Goal: Download file/media

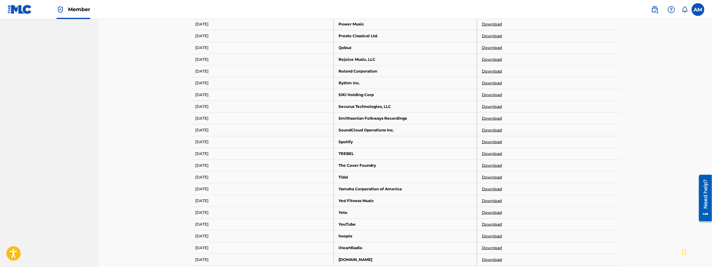
click at [487, 139] on link "Download" at bounding box center [492, 142] width 20 height 6
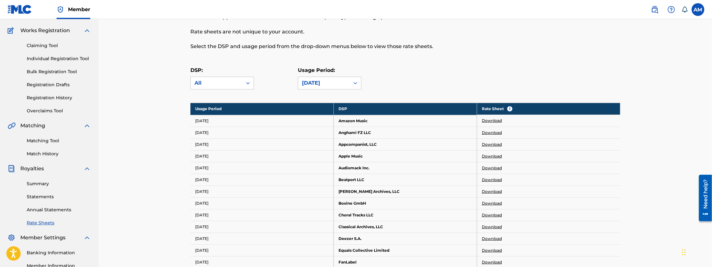
scroll to position [31, 0]
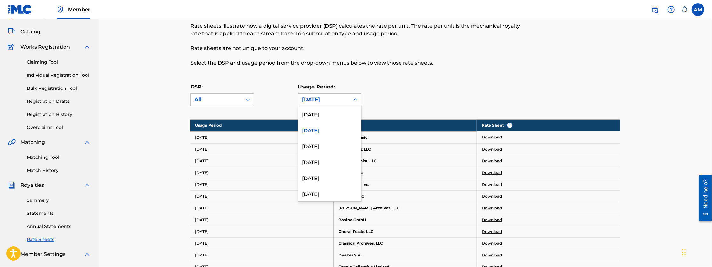
click at [343, 98] on div "[DATE]" at bounding box center [324, 100] width 44 height 8
click at [334, 118] on div "[DATE]" at bounding box center [329, 114] width 63 height 16
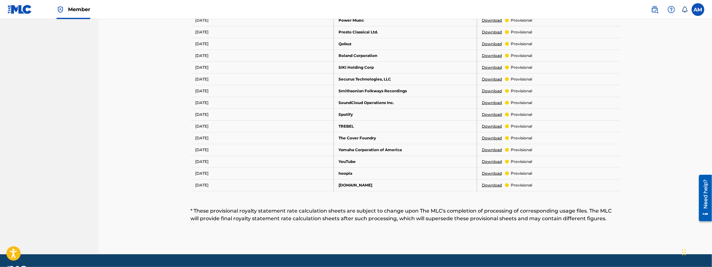
scroll to position [349, 0]
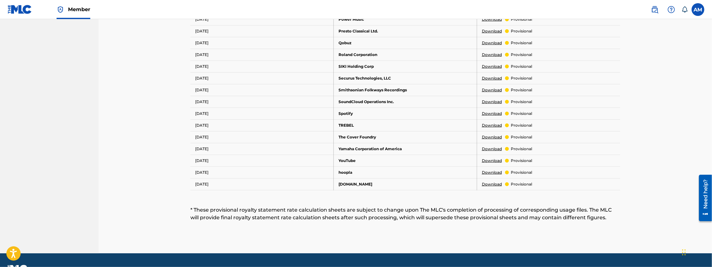
click at [491, 158] on link "Download" at bounding box center [492, 161] width 20 height 6
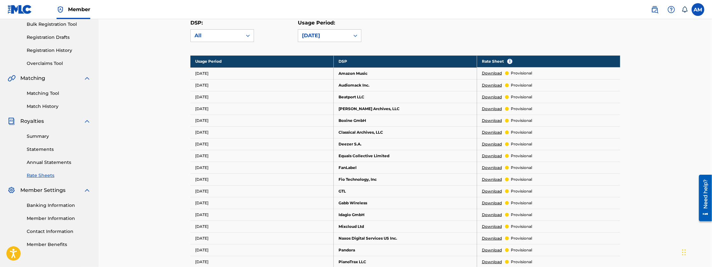
scroll to position [95, 0]
click at [315, 40] on div "[DATE]" at bounding box center [323, 36] width 51 height 12
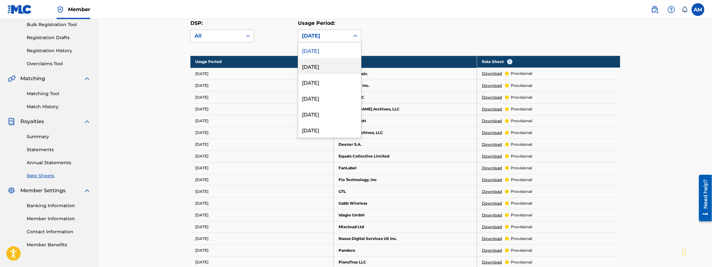
click at [317, 63] on div "[DATE]" at bounding box center [329, 66] width 63 height 16
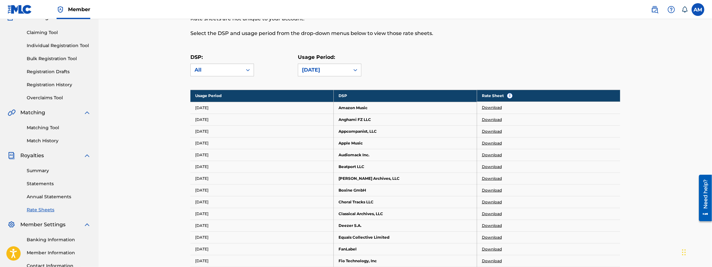
scroll to position [51, 0]
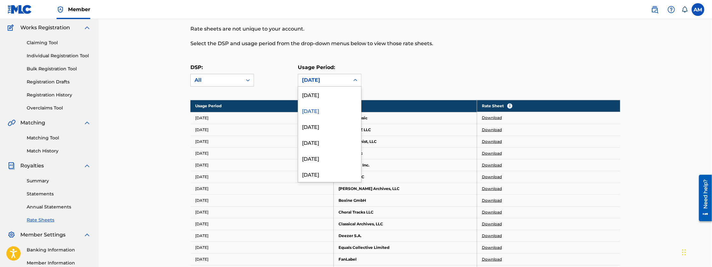
click at [334, 82] on div "[DATE]" at bounding box center [324, 80] width 44 height 8
click at [329, 118] on div "[DATE]" at bounding box center [329, 119] width 63 height 16
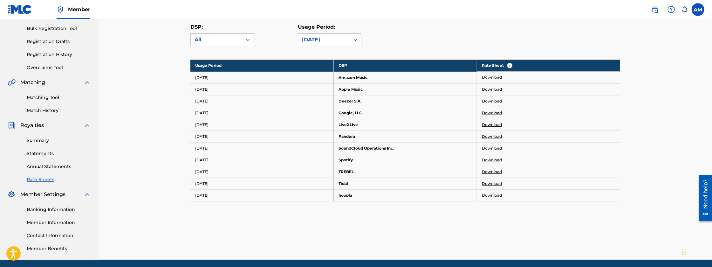
scroll to position [93, 0]
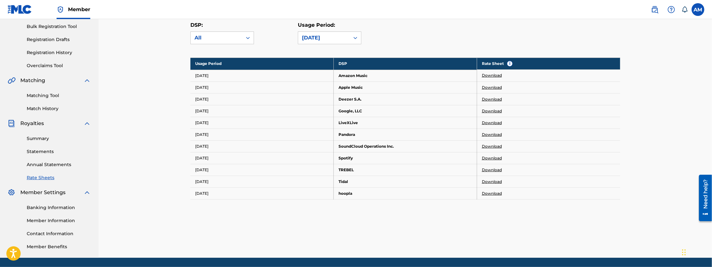
click at [485, 157] on link "Download" at bounding box center [492, 158] width 20 height 6
click at [341, 42] on div "[DATE]" at bounding box center [323, 38] width 51 height 12
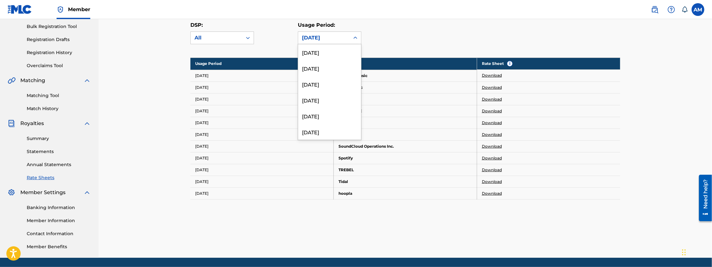
scroll to position [1514, 0]
click at [322, 107] on div "[DATE]" at bounding box center [329, 111] width 63 height 16
click at [347, 38] on div "[DATE]" at bounding box center [323, 38] width 51 height 12
click at [323, 122] on div "[DATE]" at bounding box center [329, 122] width 63 height 16
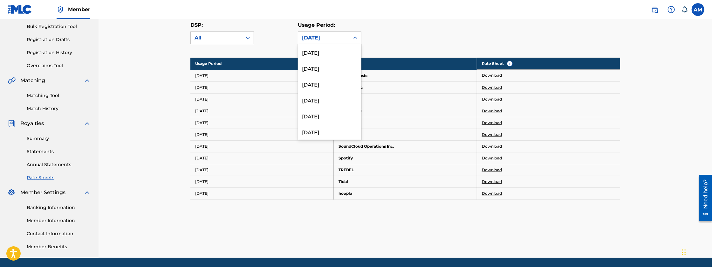
click at [329, 37] on div "[DATE]" at bounding box center [324, 38] width 44 height 8
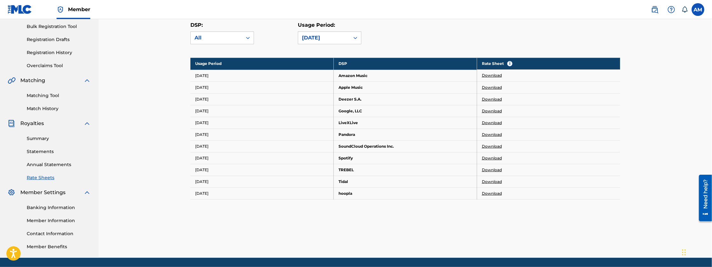
click at [329, 37] on div "[DATE]" at bounding box center [324, 38] width 44 height 8
click at [340, 37] on div "[DATE]" at bounding box center [324, 38] width 44 height 8
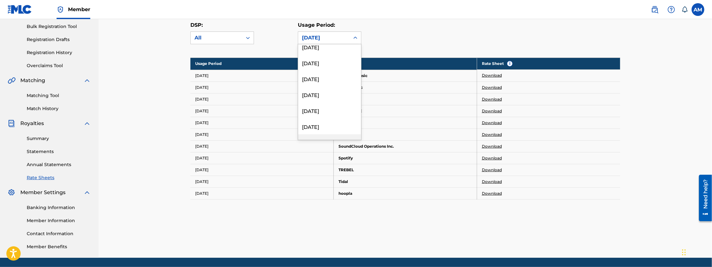
scroll to position [1482, 0]
click at [346, 43] on div "[DATE]" at bounding box center [323, 38] width 51 height 12
click at [335, 109] on div "[DATE]" at bounding box center [329, 111] width 63 height 16
click at [345, 44] on div "212 results available. Use Up and Down to choose options, press Enter to select…" at bounding box center [330, 37] width 64 height 13
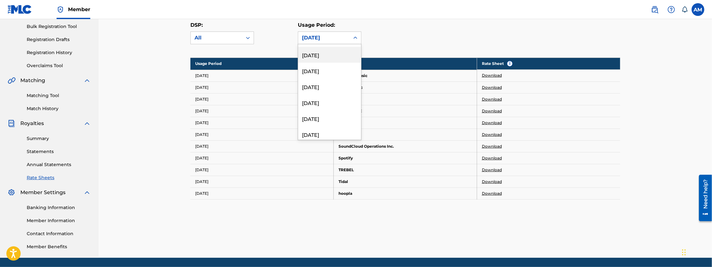
scroll to position [3271, 0]
click at [322, 133] on div "[DATE]" at bounding box center [329, 134] width 63 height 16
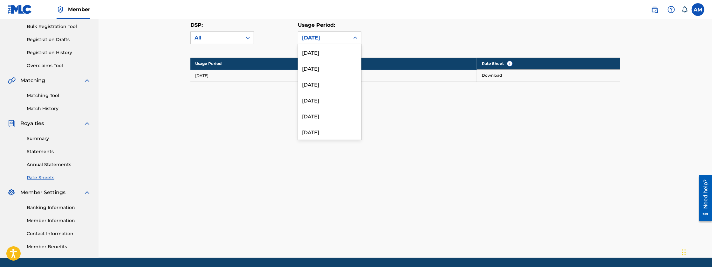
click at [350, 38] on div at bounding box center [355, 37] width 11 height 11
click at [330, 113] on div "[DATE]" at bounding box center [329, 118] width 63 height 16
click at [329, 41] on div "[DATE]" at bounding box center [324, 38] width 44 height 8
click at [333, 133] on div "[DATE]" at bounding box center [329, 134] width 63 height 16
click at [490, 75] on link "Download" at bounding box center [492, 75] width 20 height 6
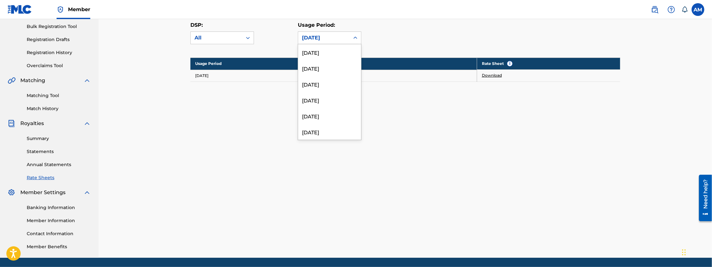
click at [347, 40] on div "[DATE]" at bounding box center [323, 38] width 51 height 12
click at [335, 130] on div "[DATE]" at bounding box center [329, 128] width 63 height 16
click at [336, 42] on div "[DATE]" at bounding box center [323, 38] width 51 height 12
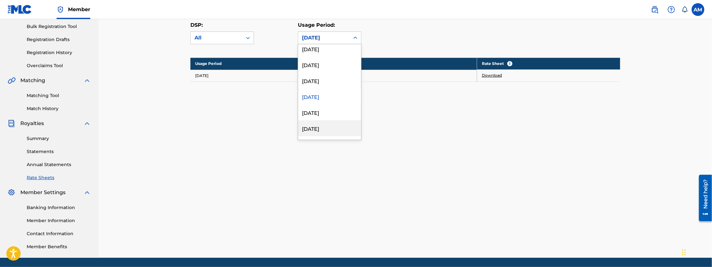
click at [327, 125] on div "[DATE]" at bounding box center [329, 128] width 63 height 16
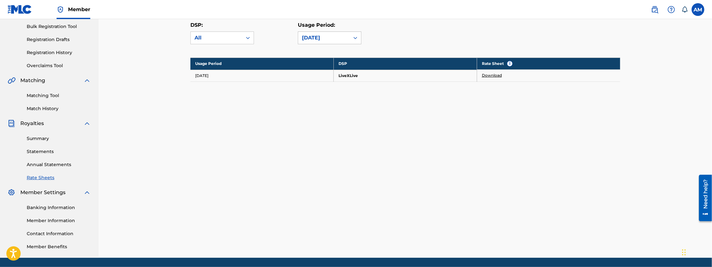
click at [336, 41] on div "[DATE]" at bounding box center [323, 38] width 51 height 12
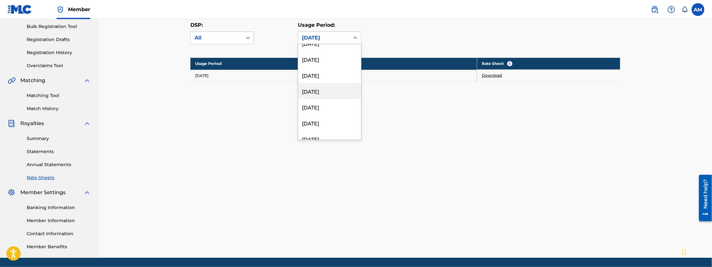
click at [328, 92] on div "[DATE]" at bounding box center [329, 91] width 63 height 16
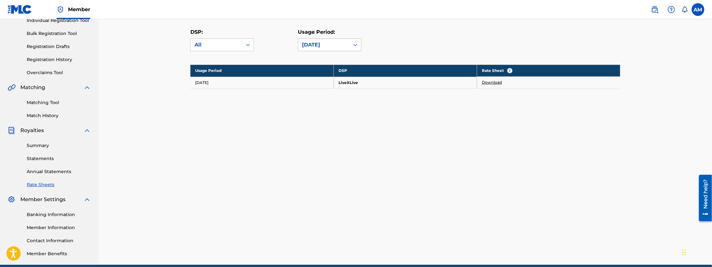
scroll to position [83, 0]
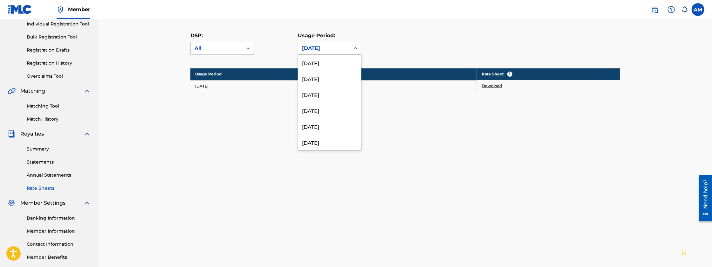
click at [338, 51] on div "[DATE]" at bounding box center [324, 48] width 44 height 8
click at [332, 92] on div "[DATE]" at bounding box center [329, 91] width 63 height 16
click at [332, 50] on div "[DATE]" at bounding box center [324, 48] width 44 height 8
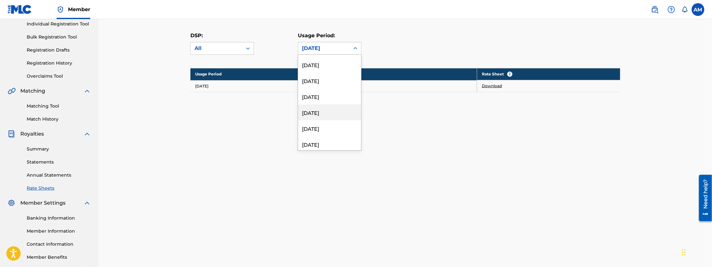
click at [331, 112] on div "[DATE]" at bounding box center [329, 112] width 63 height 16
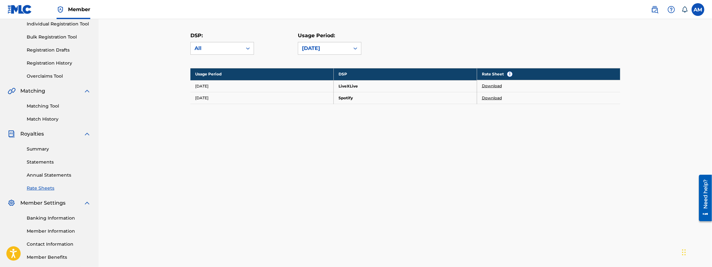
click at [488, 98] on link "Download" at bounding box center [492, 98] width 20 height 6
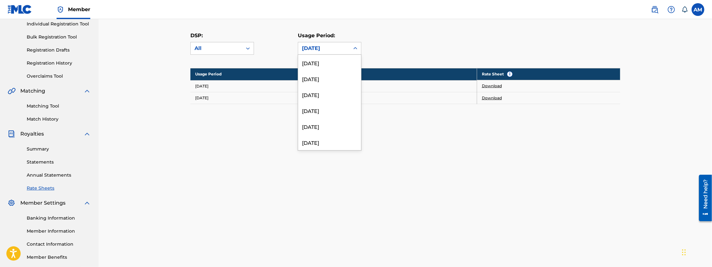
drag, startPoint x: 346, startPoint y: 46, endPoint x: 344, endPoint y: 71, distance: 25.5
click at [346, 46] on div "[DATE]" at bounding box center [323, 48] width 51 height 12
click at [336, 123] on div "[DATE]" at bounding box center [329, 122] width 63 height 16
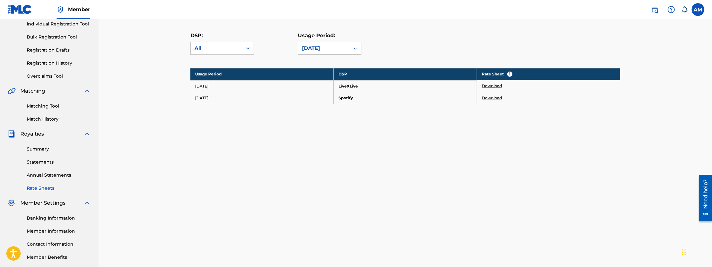
click at [338, 49] on div "[DATE]" at bounding box center [324, 48] width 44 height 8
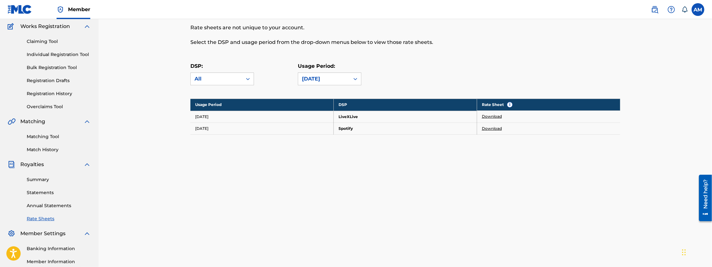
scroll to position [51, 0]
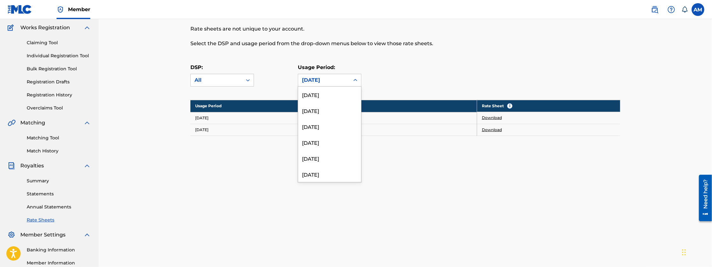
click at [354, 82] on icon at bounding box center [355, 80] width 6 height 6
click at [329, 103] on div "[DATE]" at bounding box center [329, 101] width 63 height 16
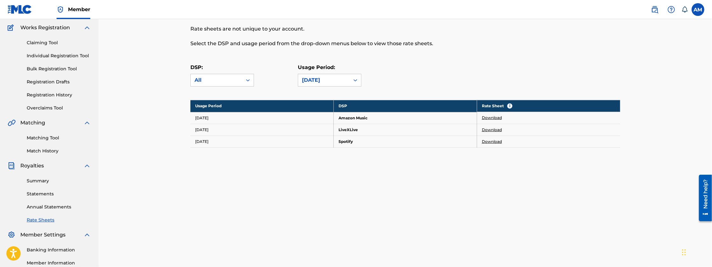
click at [496, 142] on link "Download" at bounding box center [492, 142] width 20 height 6
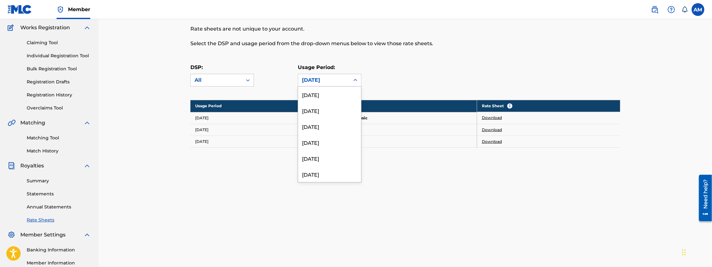
click at [350, 80] on div at bounding box center [355, 79] width 11 height 11
click at [334, 79] on div "[DATE]" at bounding box center [324, 80] width 44 height 8
click at [329, 123] on div "[DATE]" at bounding box center [329, 120] width 63 height 16
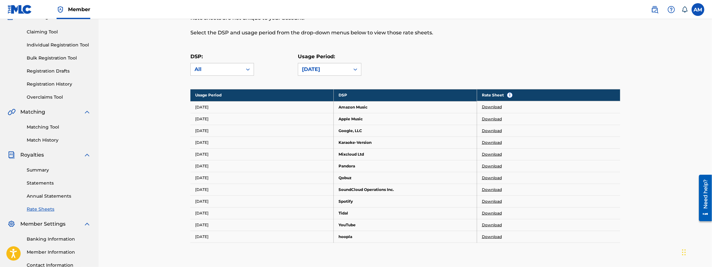
scroll to position [93, 0]
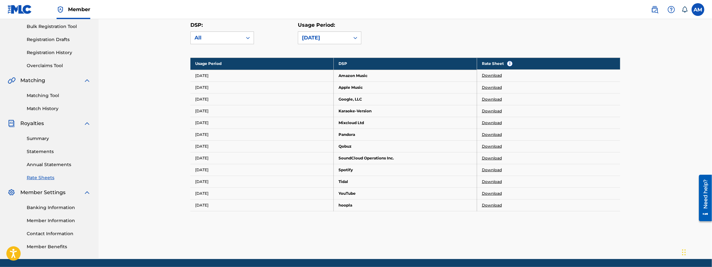
click at [490, 190] on link "Download" at bounding box center [492, 193] width 20 height 6
click at [491, 169] on link "Download" at bounding box center [492, 170] width 20 height 6
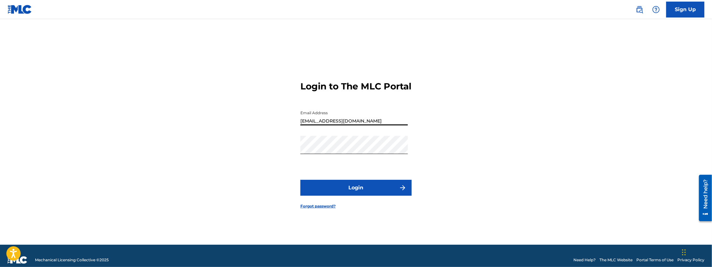
click at [358, 123] on input "jaetrillabooking@gmail.com" at bounding box center [353, 116] width 107 height 18
type input "[EMAIL_ADDRESS][DOMAIN_NAME]"
click at [300, 180] on button "Login" at bounding box center [355, 188] width 111 height 16
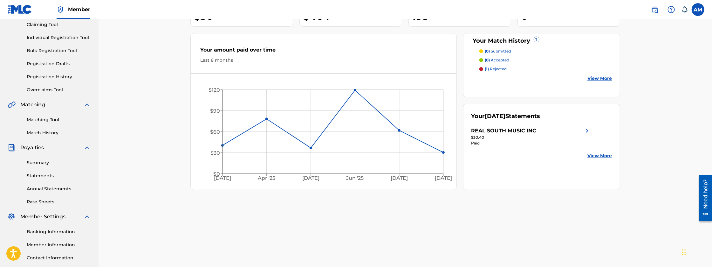
scroll to position [74, 0]
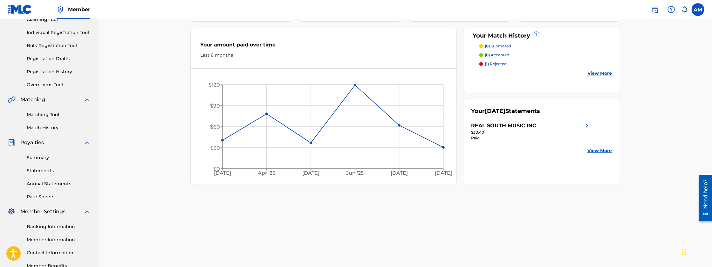
click at [46, 196] on link "Rate Sheets" at bounding box center [59, 196] width 64 height 7
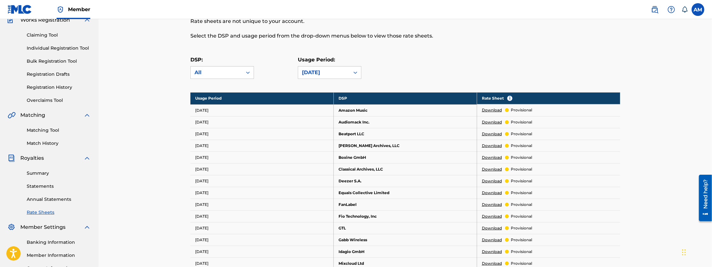
scroll to position [53, 0]
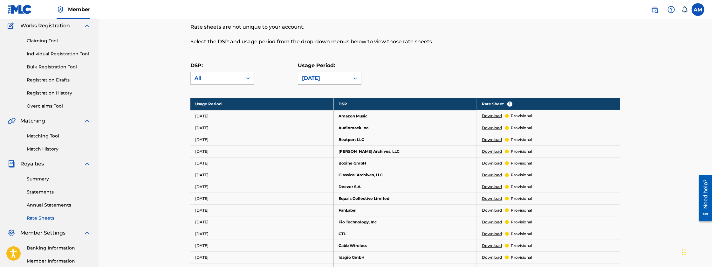
click at [344, 80] on div "[DATE]" at bounding box center [324, 78] width 44 height 8
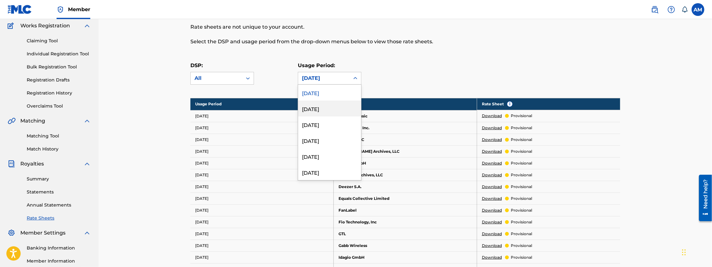
click at [338, 111] on div "[DATE]" at bounding box center [329, 108] width 63 height 16
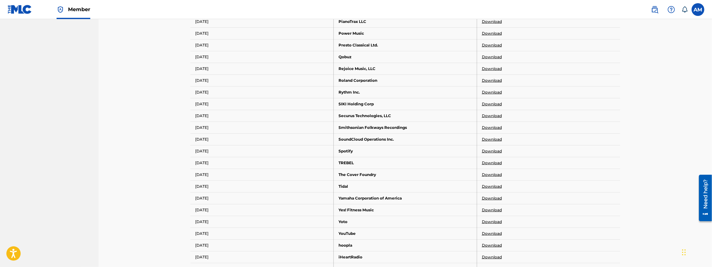
scroll to position [498, 0]
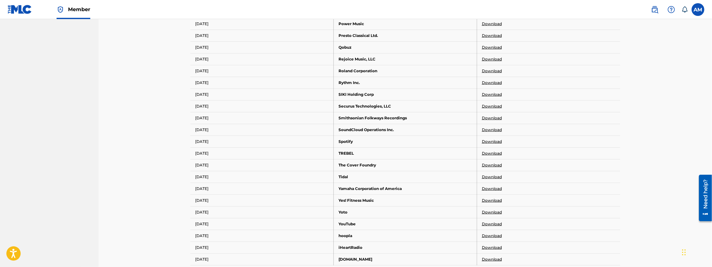
click at [489, 221] on link "Download" at bounding box center [492, 224] width 20 height 6
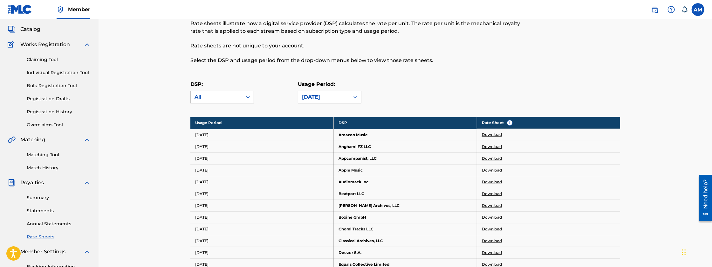
scroll to position [32, 0]
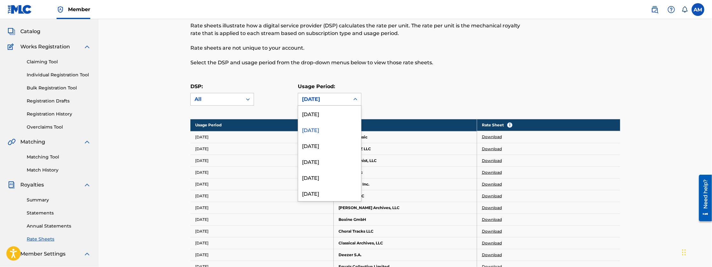
click at [351, 99] on div at bounding box center [355, 98] width 11 height 11
click at [332, 127] on div "[DATE]" at bounding box center [329, 128] width 63 height 16
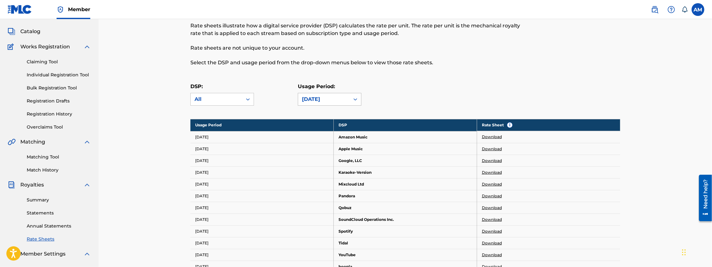
click at [346, 99] on div "[DATE]" at bounding box center [323, 99] width 51 height 12
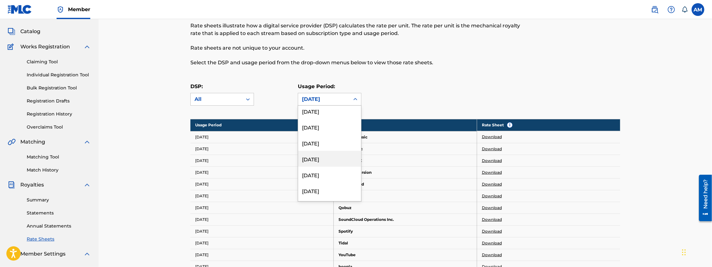
scroll to position [1676, 0]
click at [333, 149] on div "[DATE]" at bounding box center [329, 154] width 63 height 16
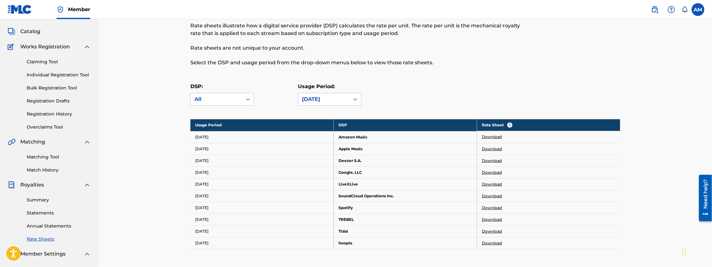
click at [495, 207] on link "Download" at bounding box center [492, 208] width 20 height 6
click at [348, 94] on div "[DATE]" at bounding box center [323, 99] width 51 height 12
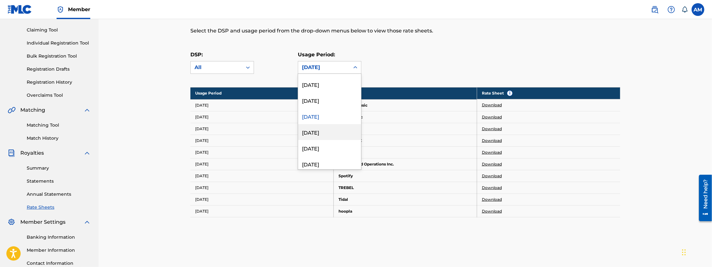
scroll to position [1694, 0]
click at [332, 135] on div "[DATE]" at bounding box center [329, 136] width 63 height 16
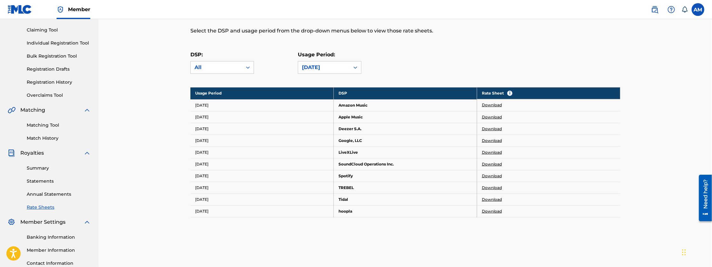
click at [490, 174] on link "Download" at bounding box center [492, 176] width 20 height 6
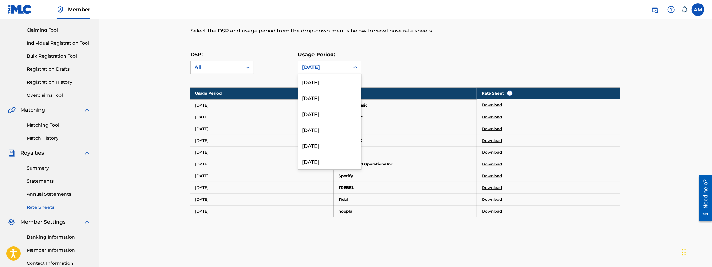
click at [350, 68] on div at bounding box center [355, 67] width 11 height 11
click at [326, 129] on div "[DATE]" at bounding box center [329, 125] width 63 height 16
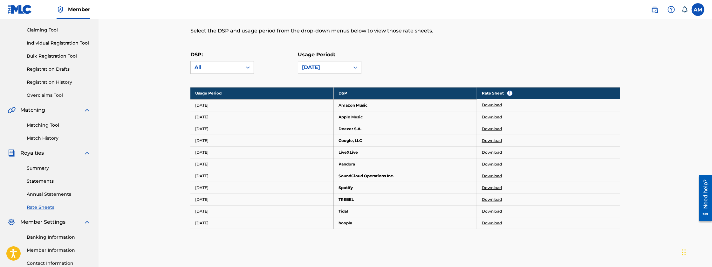
click at [490, 186] on link "Download" at bounding box center [492, 188] width 20 height 6
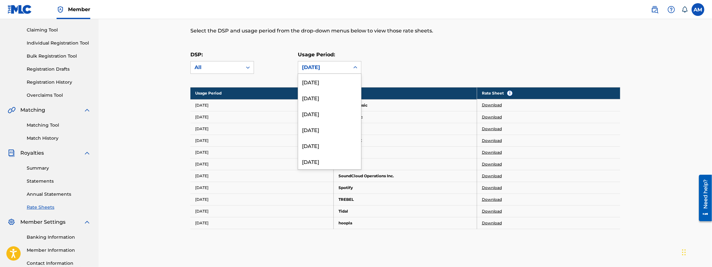
click at [351, 65] on div at bounding box center [355, 67] width 11 height 11
click at [329, 87] on div "[DATE]" at bounding box center [329, 82] width 63 height 16
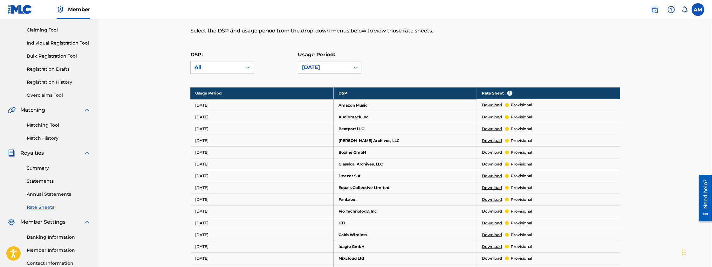
click at [340, 71] on div "[DATE]" at bounding box center [323, 67] width 51 height 12
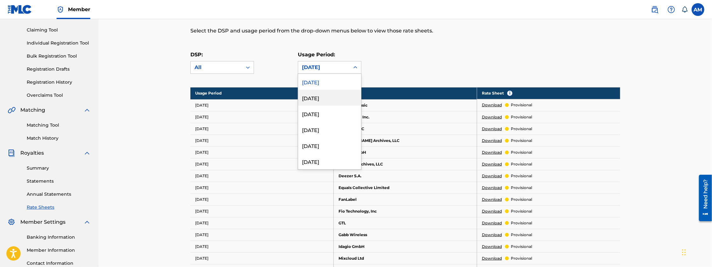
click at [319, 100] on div "[DATE]" at bounding box center [329, 98] width 63 height 16
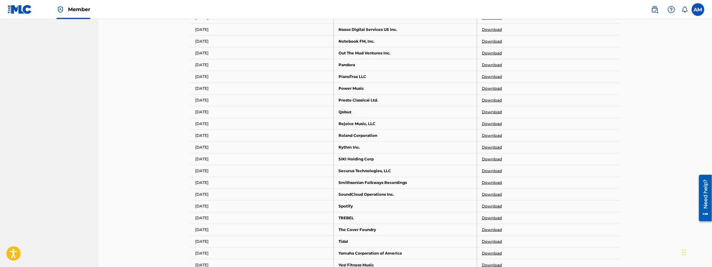
scroll to position [466, 0]
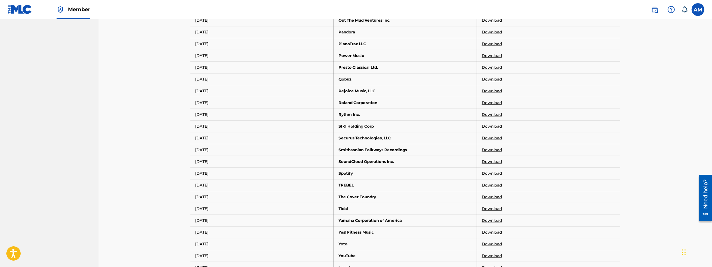
click at [489, 217] on link "Download" at bounding box center [492, 220] width 20 height 6
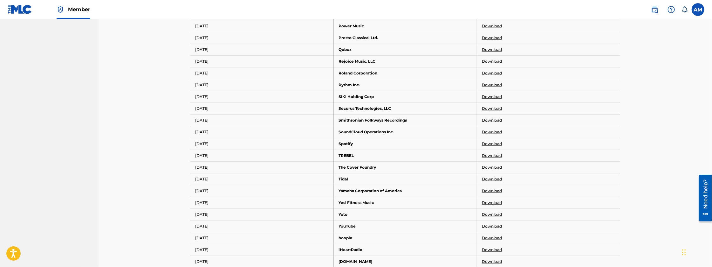
scroll to position [498, 0]
click at [486, 221] on link "Download" at bounding box center [492, 224] width 20 height 6
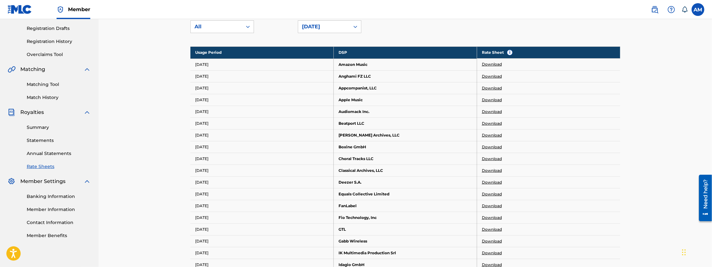
scroll to position [64, 0]
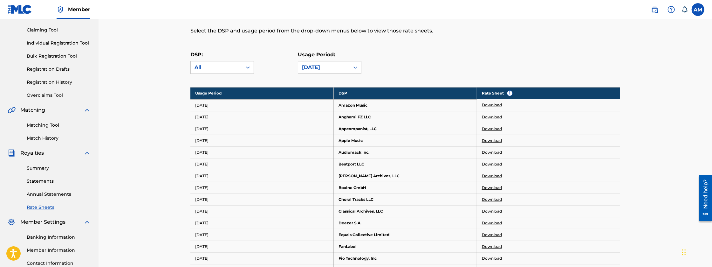
click at [343, 62] on div "[DATE]" at bounding box center [323, 67] width 51 height 12
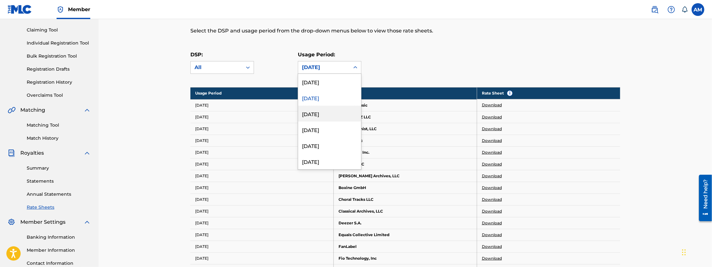
click at [328, 111] on div "[DATE]" at bounding box center [329, 113] width 63 height 16
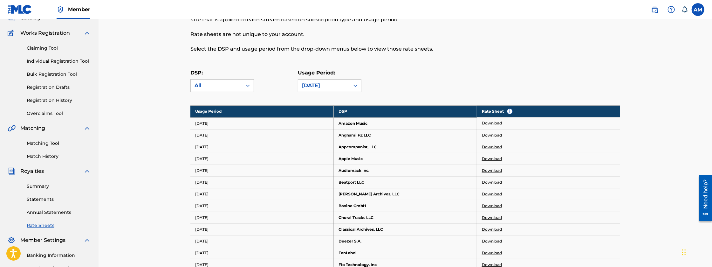
scroll to position [42, 0]
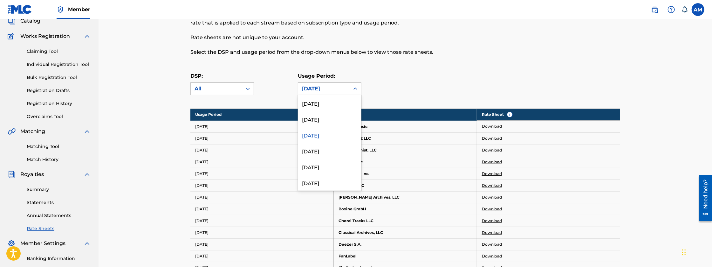
click at [347, 88] on div "[DATE]" at bounding box center [323, 89] width 51 height 12
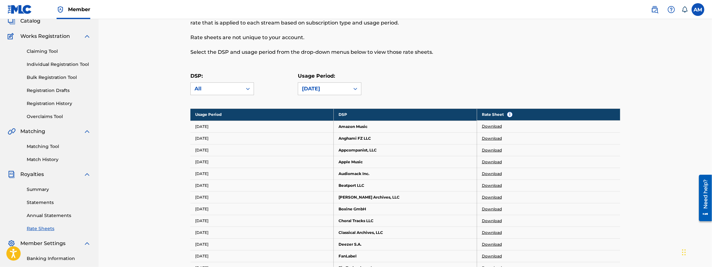
click at [347, 88] on div "[DATE]" at bounding box center [323, 89] width 51 height 12
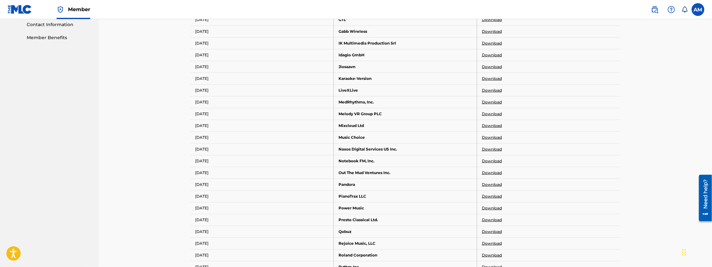
scroll to position [307, 0]
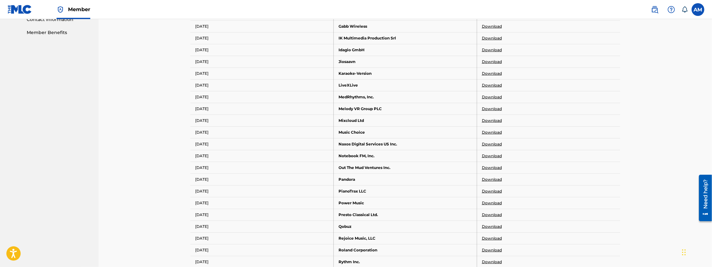
click at [483, 73] on link "Download" at bounding box center [492, 74] width 20 height 6
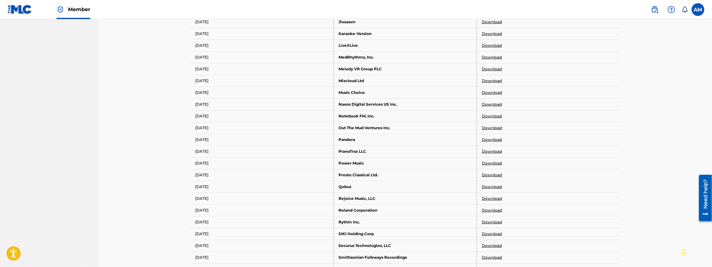
scroll to position [350, 0]
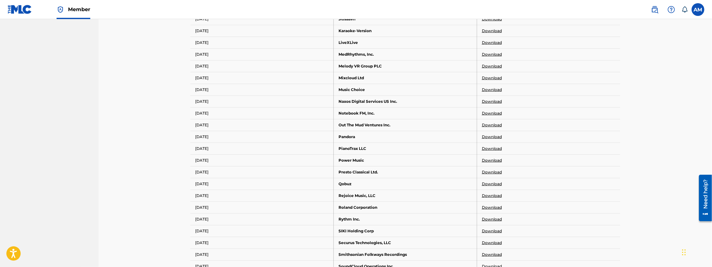
click at [493, 89] on link "Download" at bounding box center [492, 90] width 20 height 6
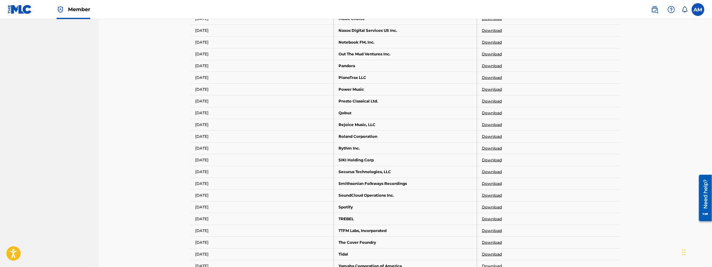
scroll to position [434, 0]
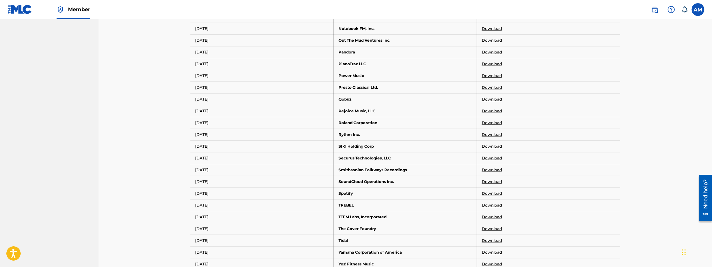
click at [490, 192] on link "Download" at bounding box center [492, 193] width 20 height 6
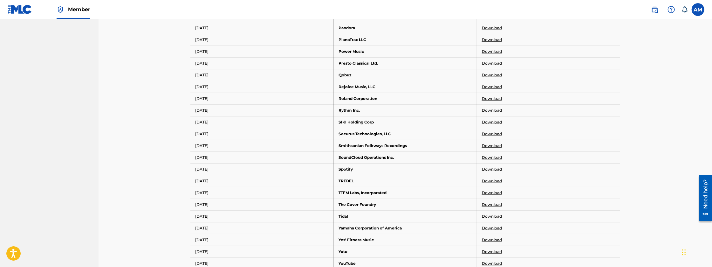
scroll to position [466, 0]
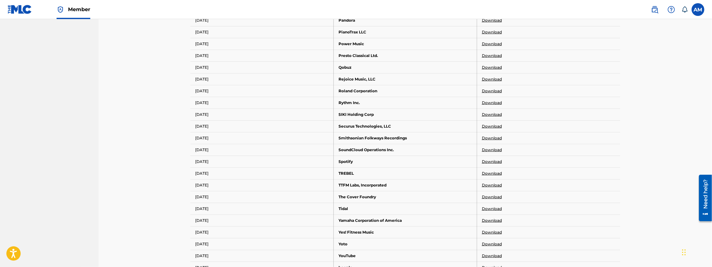
click at [490, 90] on link "Download" at bounding box center [492, 91] width 20 height 6
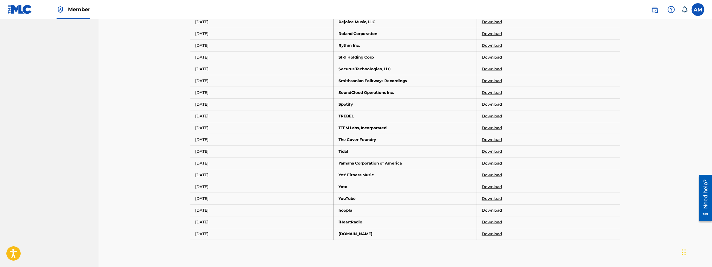
scroll to position [529, 0]
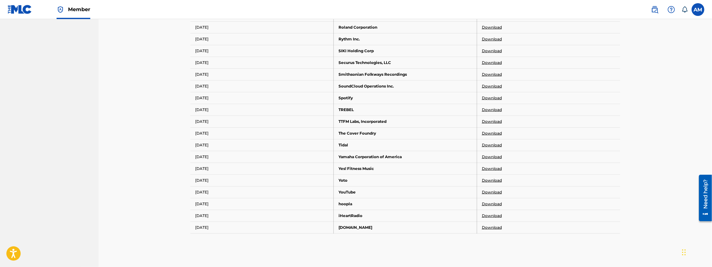
click at [490, 189] on link "Download" at bounding box center [492, 192] width 20 height 6
click at [494, 213] on link "Download" at bounding box center [492, 216] width 20 height 6
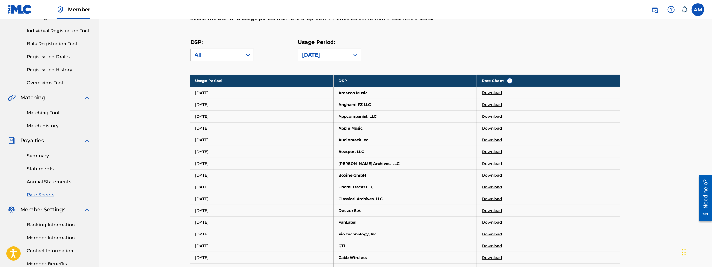
scroll to position [74, 0]
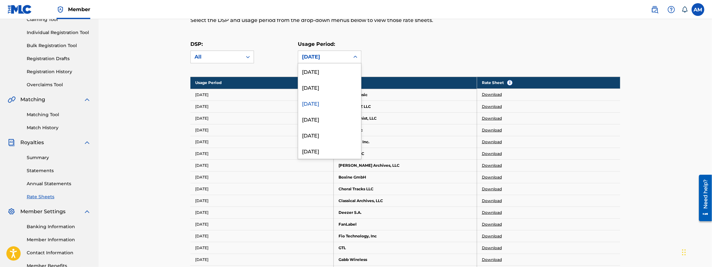
click at [346, 56] on div "[DATE]" at bounding box center [323, 57] width 51 height 12
click at [330, 103] on div "[DATE]" at bounding box center [329, 103] width 63 height 16
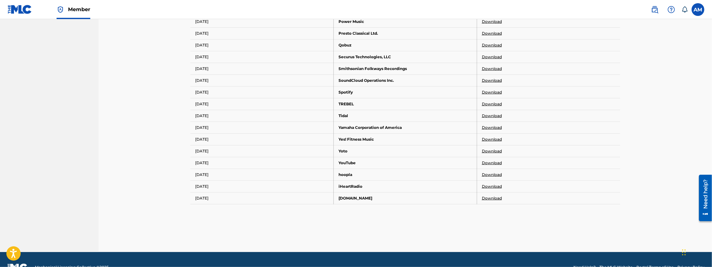
scroll to position [477, 0]
click at [493, 160] on link "Download" at bounding box center [492, 163] width 20 height 6
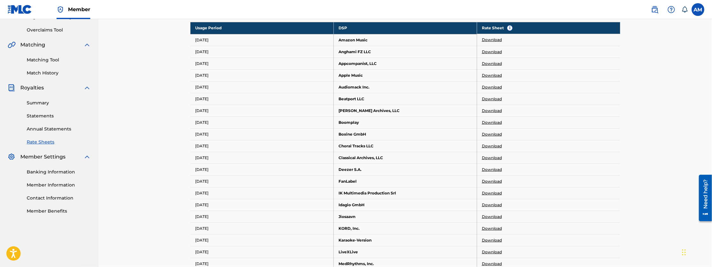
scroll to position [65, 0]
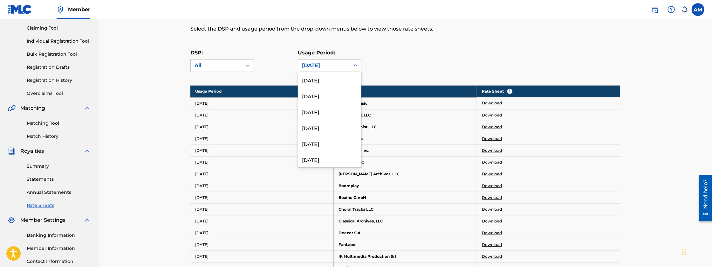
click at [340, 65] on div "[DATE]" at bounding box center [324, 66] width 44 height 8
click at [327, 101] on div "[DATE]" at bounding box center [329, 102] width 63 height 16
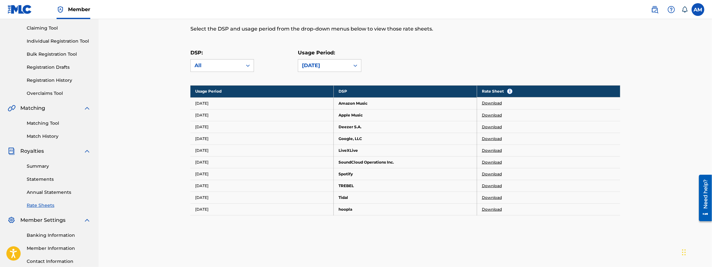
click at [495, 101] on link "Download" at bounding box center [492, 103] width 20 height 6
click at [494, 112] on link "Download" at bounding box center [492, 115] width 20 height 6
click at [491, 128] on link "Download" at bounding box center [492, 127] width 20 height 6
click at [488, 137] on link "Download" at bounding box center [492, 139] width 20 height 6
click at [492, 161] on link "Download" at bounding box center [492, 162] width 20 height 6
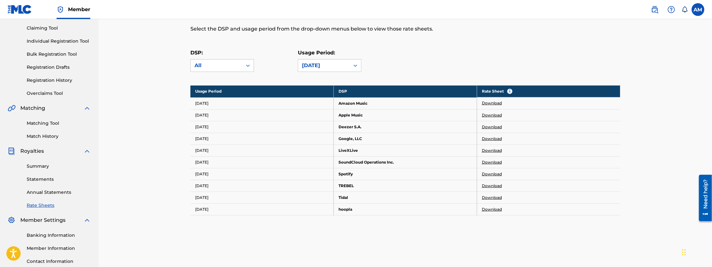
click at [489, 174] on link "Download" at bounding box center [492, 174] width 20 height 6
click at [493, 186] on link "Download" at bounding box center [492, 186] width 20 height 6
click at [494, 194] on link "Download" at bounding box center [492, 197] width 20 height 6
click at [493, 209] on link "Download" at bounding box center [492, 209] width 20 height 6
click at [491, 209] on link "Download" at bounding box center [492, 209] width 20 height 6
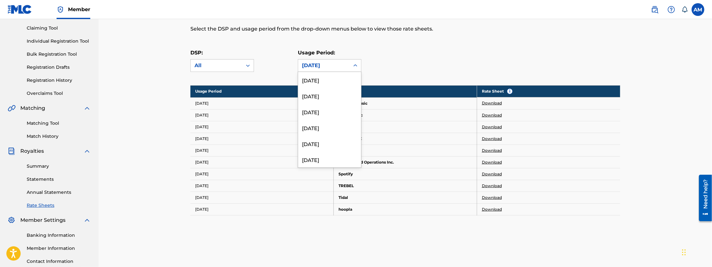
click at [343, 63] on div "[DATE]" at bounding box center [324, 66] width 44 height 8
click at [337, 120] on div "[DATE]" at bounding box center [329, 123] width 63 height 16
click at [342, 65] on div "[DATE]" at bounding box center [324, 66] width 44 height 8
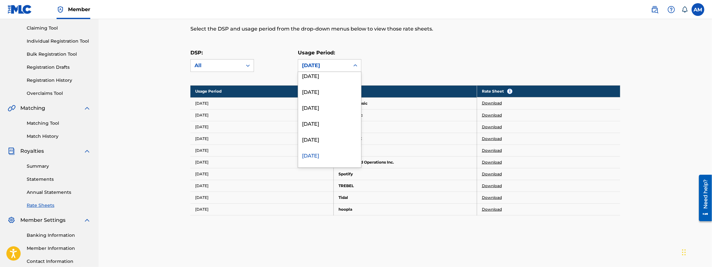
click at [342, 65] on div "[DATE]" at bounding box center [324, 66] width 44 height 8
click at [332, 60] on div "[DATE]" at bounding box center [323, 65] width 51 height 12
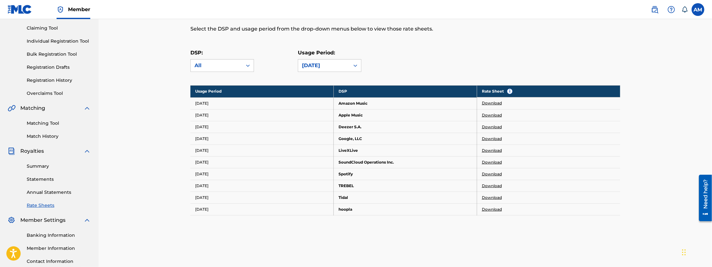
click at [350, 67] on div at bounding box center [355, 65] width 11 height 11
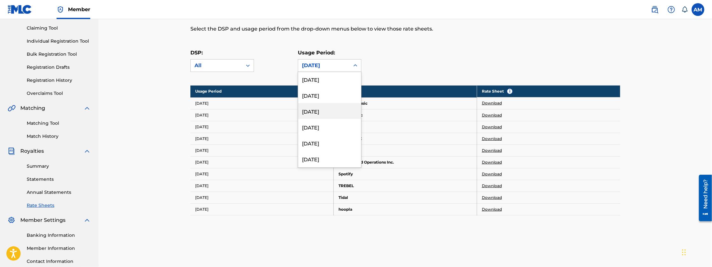
scroll to position [1609, 0]
click at [320, 67] on div "[DATE]" at bounding box center [324, 66] width 44 height 8
click at [331, 65] on div "[DATE]" at bounding box center [324, 66] width 44 height 8
click at [324, 136] on div "[DATE]" at bounding box center [329, 139] width 63 height 16
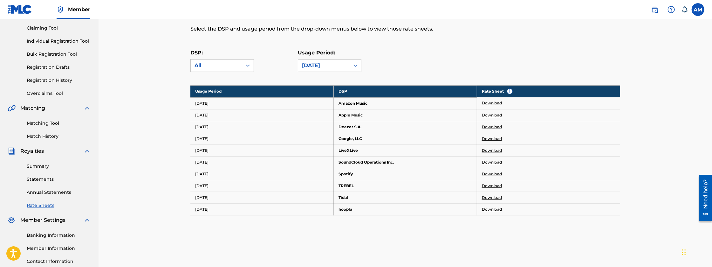
click at [487, 137] on link "Download" at bounding box center [492, 139] width 20 height 6
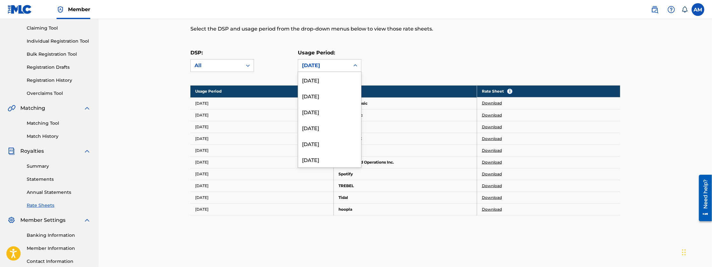
click at [344, 66] on div "[DATE]" at bounding box center [324, 66] width 44 height 8
click at [323, 127] on div "[DATE]" at bounding box center [329, 128] width 63 height 16
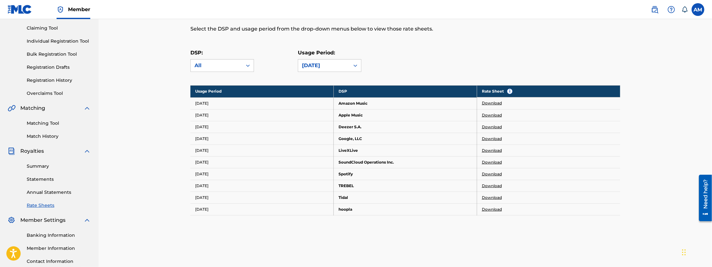
click at [488, 139] on link "Download" at bounding box center [492, 139] width 20 height 6
click at [492, 173] on link "Download" at bounding box center [492, 174] width 20 height 6
click at [493, 113] on link "Download" at bounding box center [492, 115] width 20 height 6
click at [494, 103] on link "Download" at bounding box center [492, 103] width 20 height 6
click at [491, 161] on link "Download" at bounding box center [492, 162] width 20 height 6
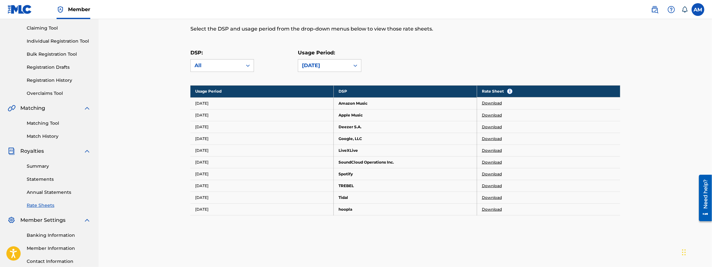
click at [485, 173] on link "Download" at bounding box center [492, 174] width 20 height 6
click at [487, 196] on link "Download" at bounding box center [492, 197] width 20 height 6
click at [490, 183] on link "Download" at bounding box center [492, 186] width 20 height 6
click at [491, 196] on link "Download" at bounding box center [492, 197] width 20 height 6
click at [491, 207] on link "Download" at bounding box center [492, 209] width 20 height 6
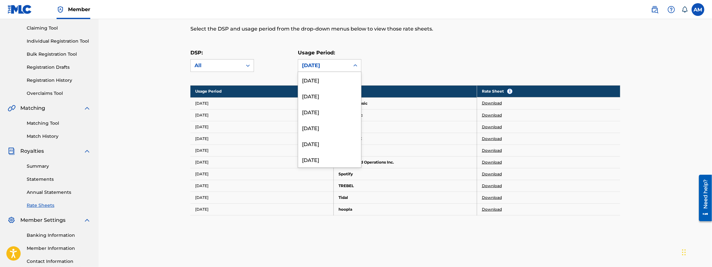
scroll to position [1673, 0]
click at [347, 68] on div "[DATE]" at bounding box center [323, 65] width 51 height 12
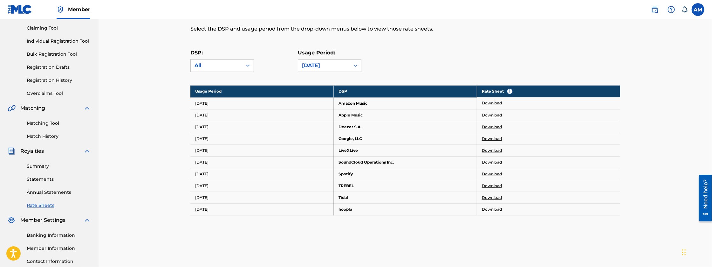
click at [458, 53] on div "DSP: All Usage Period: April 2016" at bounding box center [405, 63] width 430 height 29
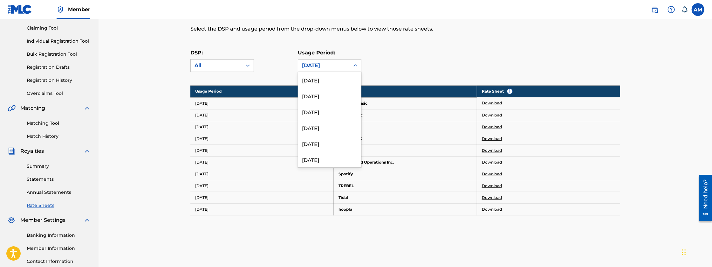
click at [356, 67] on icon at bounding box center [355, 65] width 6 height 6
click at [431, 55] on div "DSP: All Usage Period: 212 results available. Use Up and Down to choose options…" at bounding box center [405, 63] width 430 height 29
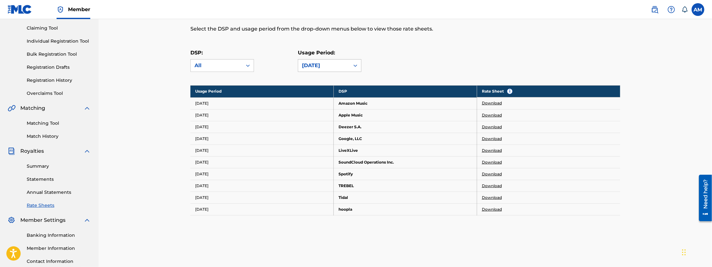
click at [354, 66] on icon at bounding box center [355, 65] width 6 height 6
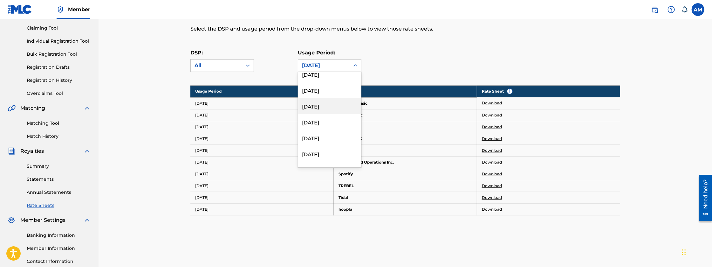
scroll to position [1546, 0]
click at [329, 119] on div "[DATE]" at bounding box center [329, 123] width 63 height 16
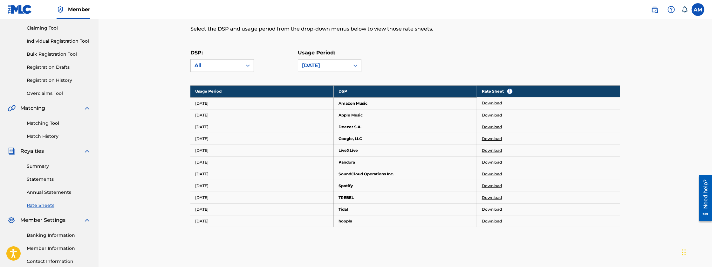
click at [493, 138] on link "Download" at bounding box center [492, 139] width 20 height 6
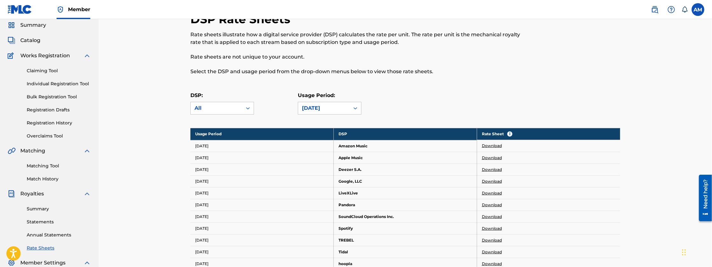
scroll to position [12, 0]
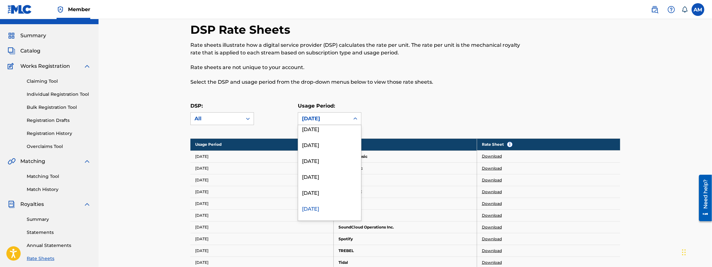
click at [335, 120] on div "[DATE]" at bounding box center [324, 119] width 44 height 8
click at [322, 151] on div "[DATE]" at bounding box center [329, 155] width 63 height 16
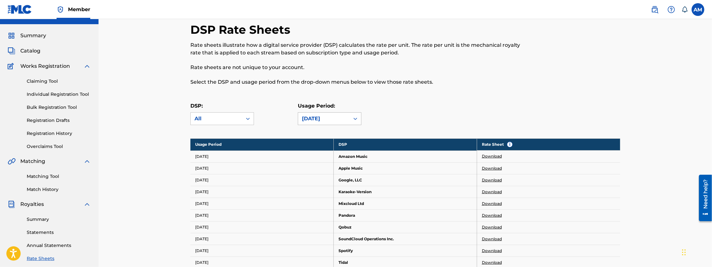
click at [336, 119] on div "[DATE]" at bounding box center [324, 119] width 44 height 8
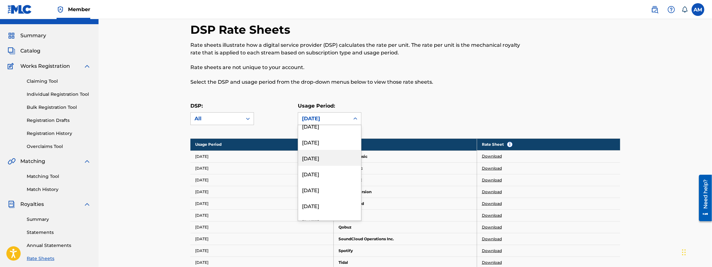
scroll to position [1535, 0]
click at [334, 191] on div "[DATE]" at bounding box center [329, 187] width 63 height 16
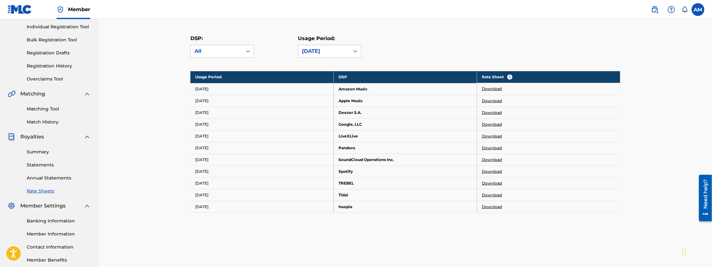
scroll to position [86, 0]
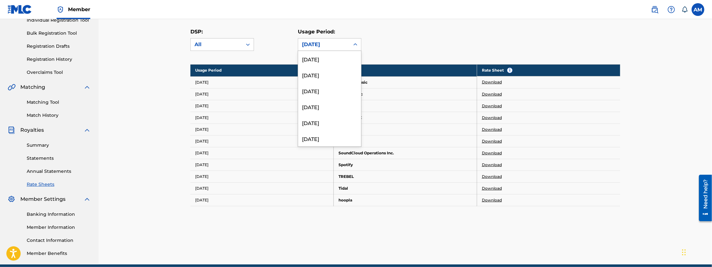
click at [345, 49] on div "[DATE]" at bounding box center [323, 44] width 51 height 12
click at [327, 81] on div "[DATE]" at bounding box center [329, 81] width 63 height 16
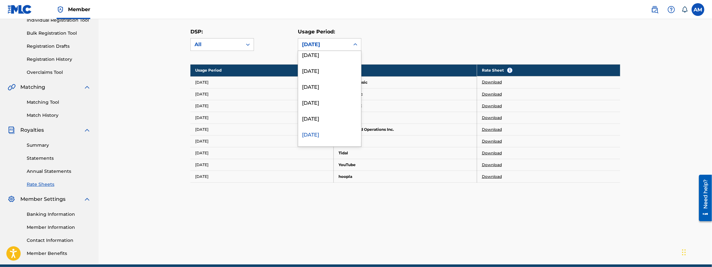
click at [338, 42] on div "[DATE]" at bounding box center [324, 45] width 44 height 8
click at [330, 45] on div "[DATE]" at bounding box center [324, 45] width 44 height 8
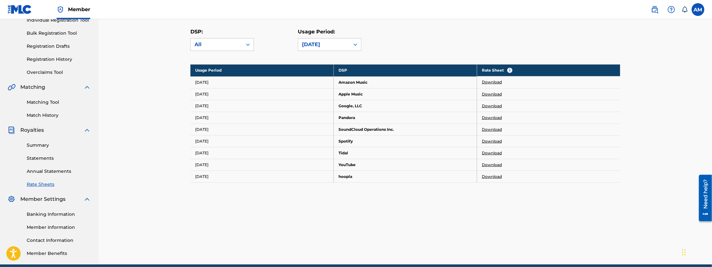
click at [492, 165] on link "Download" at bounding box center [492, 165] width 20 height 6
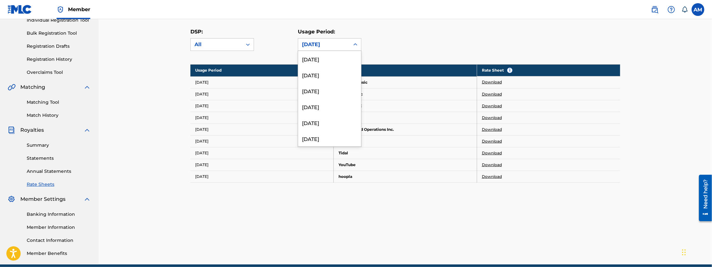
click at [352, 49] on div at bounding box center [355, 44] width 11 height 11
click at [334, 87] on div "[DATE]" at bounding box center [329, 87] width 63 height 16
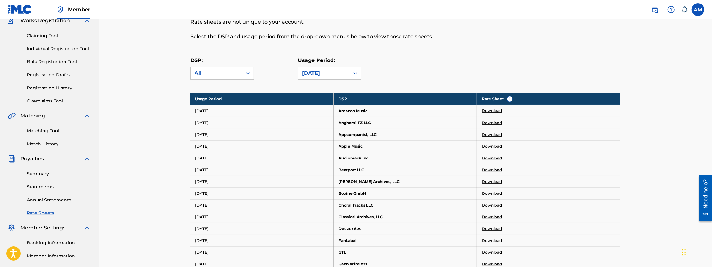
scroll to position [55, 0]
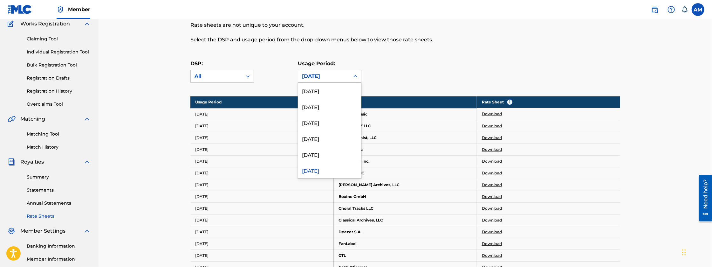
click at [356, 79] on div at bounding box center [355, 76] width 11 height 11
click at [325, 137] on div "[DATE]" at bounding box center [329, 144] width 63 height 16
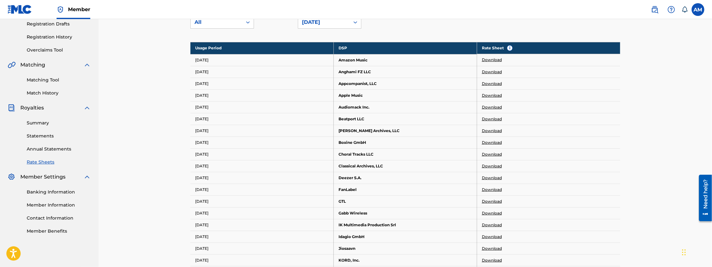
scroll to position [97, 0]
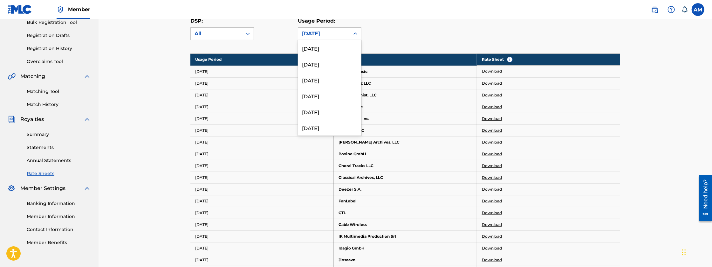
click at [350, 38] on div at bounding box center [355, 33] width 11 height 11
click at [332, 87] on div "[DATE]" at bounding box center [329, 85] width 63 height 16
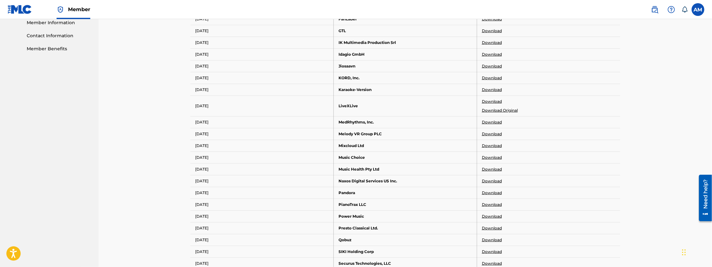
scroll to position [288, 0]
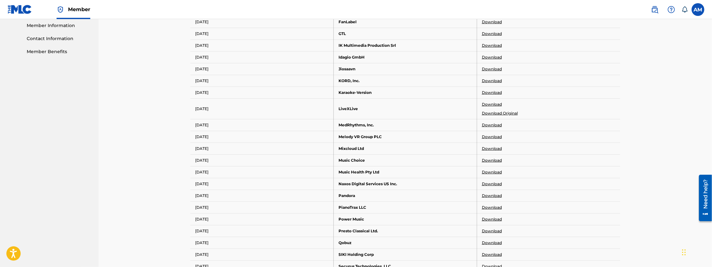
click at [498, 111] on link "Download Original" at bounding box center [500, 113] width 36 height 6
click at [711, 117] on div "DSP Rate Sheets Rate sheets illustrate how a digital service provider (DSP) cal…" at bounding box center [405, 101] width 613 height 741
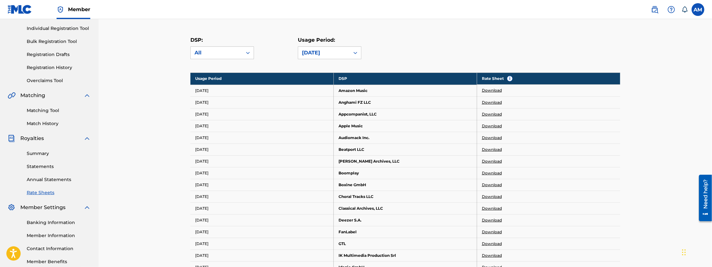
scroll to position [77, 0]
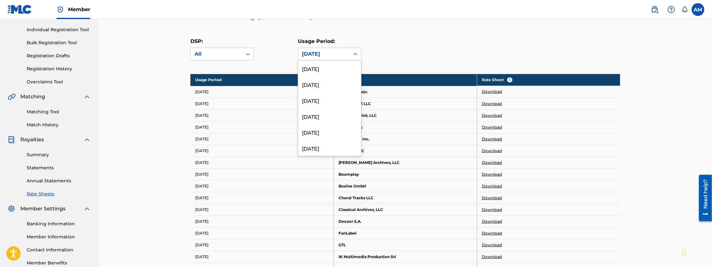
click at [336, 56] on div "[DATE]" at bounding box center [324, 54] width 44 height 8
click at [326, 85] on div "[DATE]" at bounding box center [329, 84] width 63 height 16
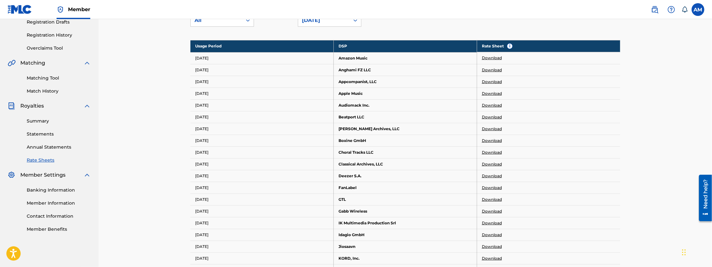
scroll to position [109, 0]
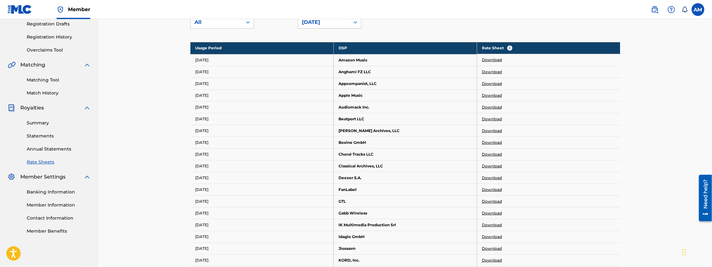
click at [345, 25] on div "[DATE]" at bounding box center [324, 22] width 44 height 8
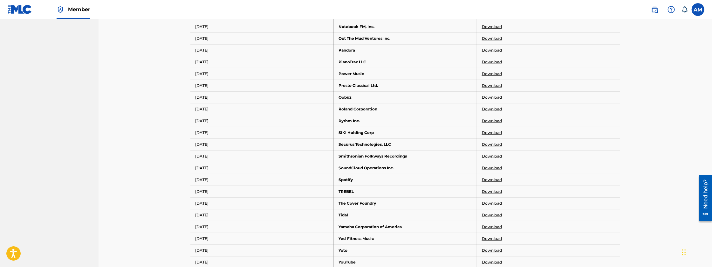
scroll to position [426, 0]
click at [497, 175] on link "Download" at bounding box center [492, 177] width 20 height 6
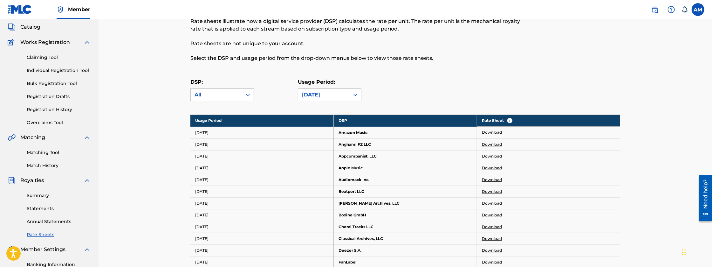
scroll to position [35, 0]
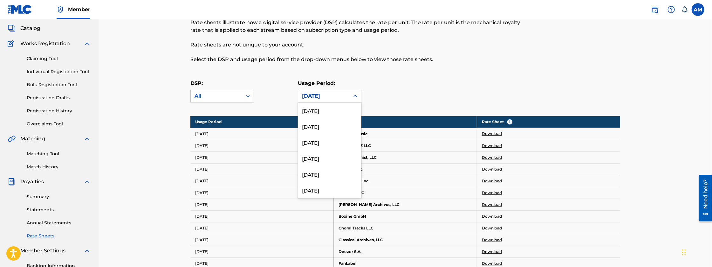
click at [346, 91] on div "[DATE]" at bounding box center [323, 96] width 51 height 12
click at [335, 140] on div "[DATE]" at bounding box center [329, 137] width 63 height 16
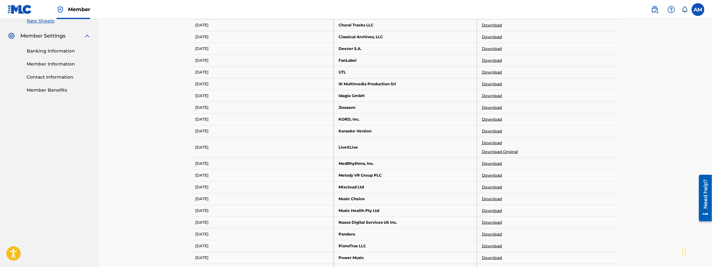
scroll to position [247, 0]
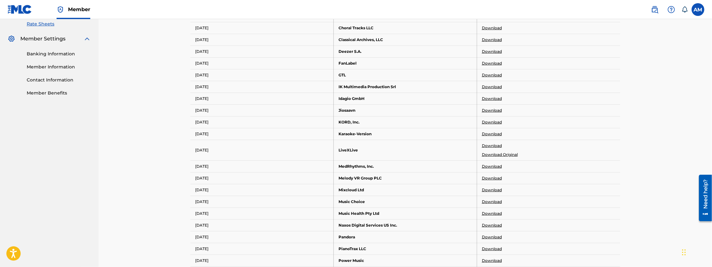
click at [498, 153] on link "Download Original" at bounding box center [500, 155] width 36 height 6
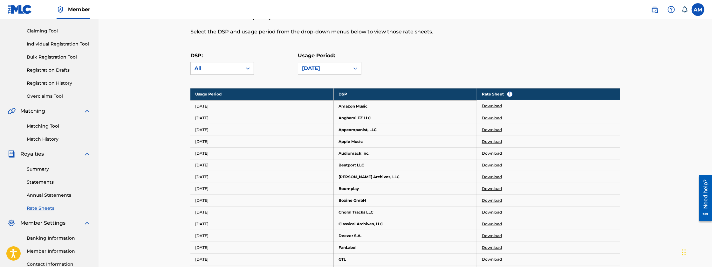
scroll to position [56, 0]
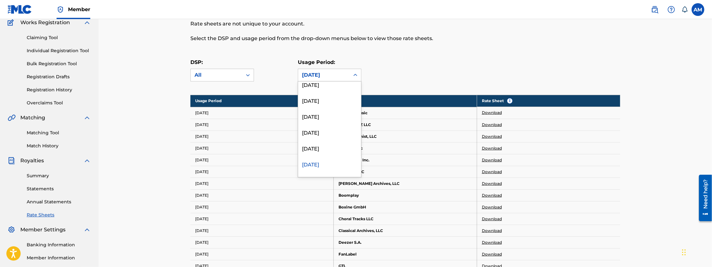
click at [344, 73] on div "[DATE]" at bounding box center [324, 75] width 44 height 8
click at [326, 108] on div "[DATE]" at bounding box center [329, 105] width 63 height 16
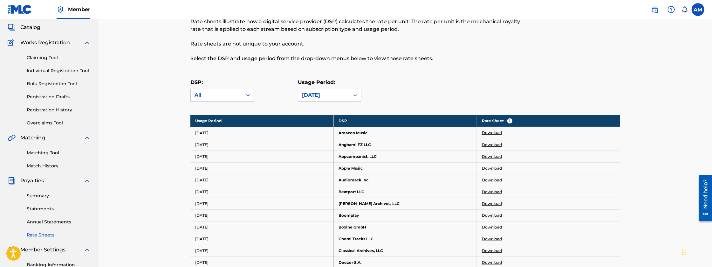
scroll to position [35, 0]
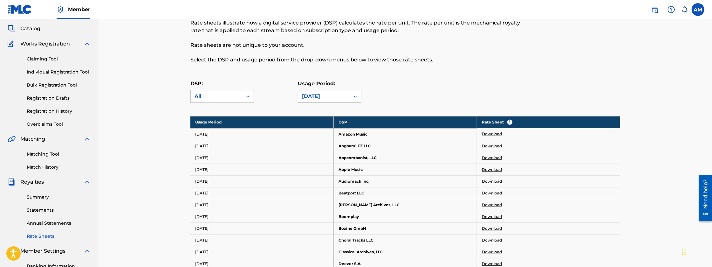
click at [338, 98] on div "[DATE]" at bounding box center [324, 96] width 44 height 8
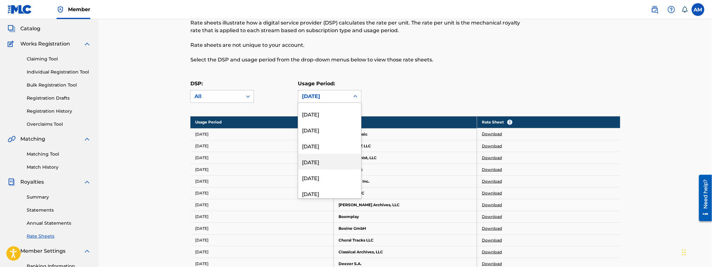
scroll to position [228, 0]
click at [332, 143] on div "[DATE]" at bounding box center [329, 137] width 63 height 16
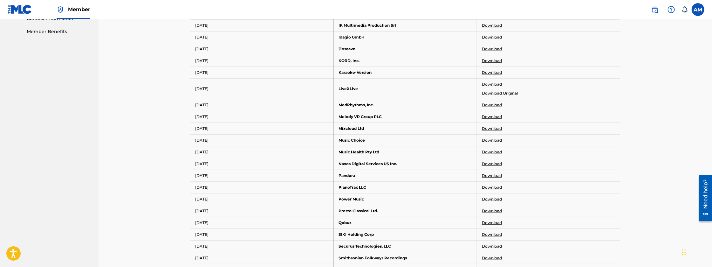
scroll to position [331, 0]
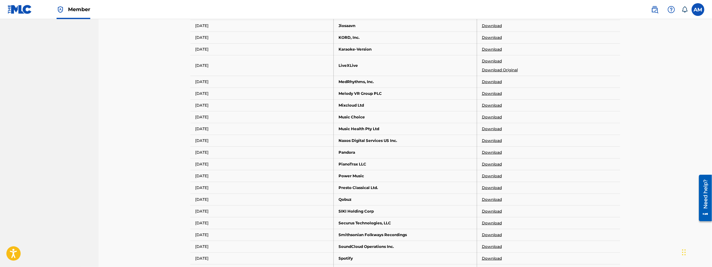
click at [506, 68] on link "Download Original" at bounding box center [500, 70] width 36 height 6
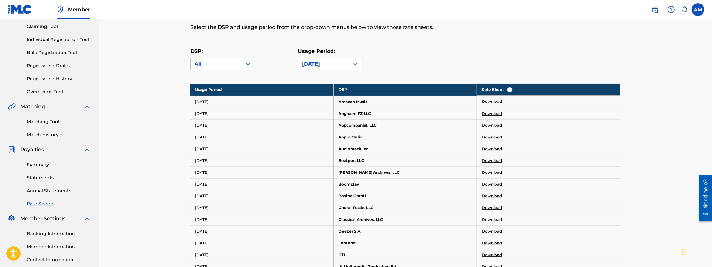
scroll to position [66, 0]
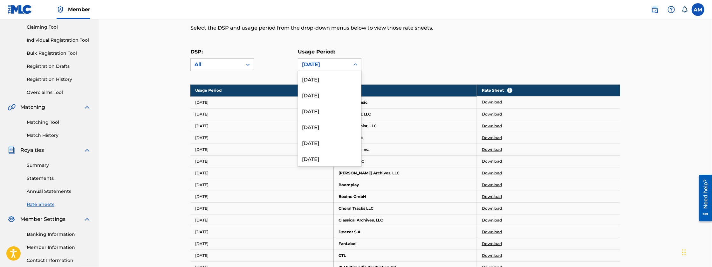
click at [336, 62] on div "[DATE]" at bounding box center [324, 65] width 44 height 8
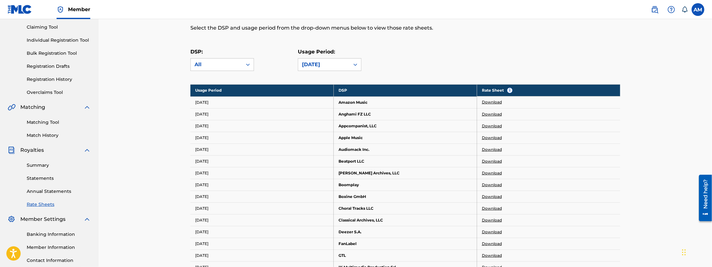
click at [347, 66] on div "[DATE]" at bounding box center [323, 64] width 51 height 12
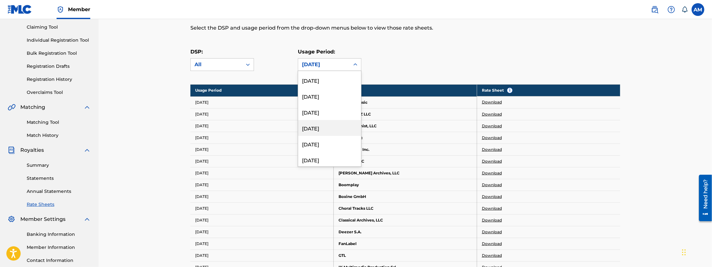
scroll to position [286, 0]
click at [344, 65] on div "[DATE]" at bounding box center [324, 65] width 44 height 8
click at [318, 124] on div "[DATE]" at bounding box center [329, 121] width 63 height 16
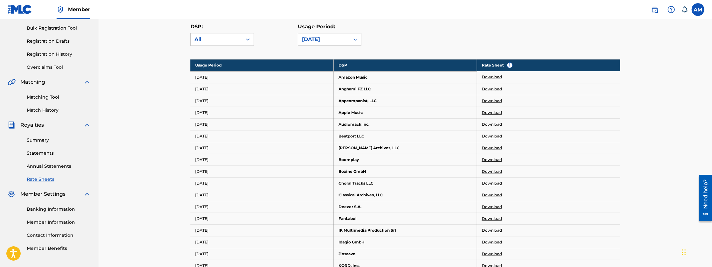
scroll to position [88, 0]
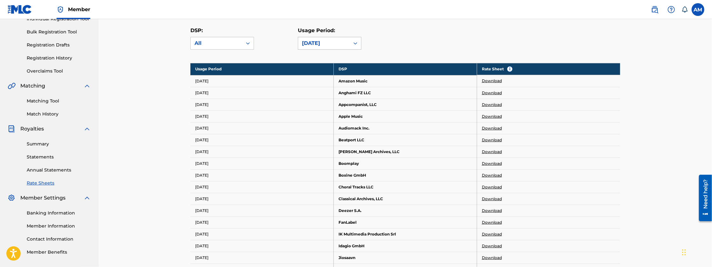
click at [349, 46] on div "[DATE]" at bounding box center [323, 43] width 51 height 12
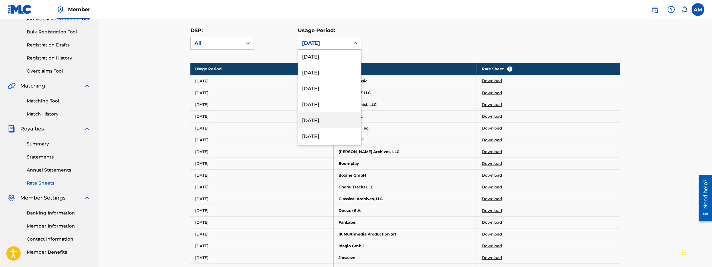
scroll to position [1726, 0]
click at [337, 80] on div "[DATE]" at bounding box center [329, 79] width 63 height 16
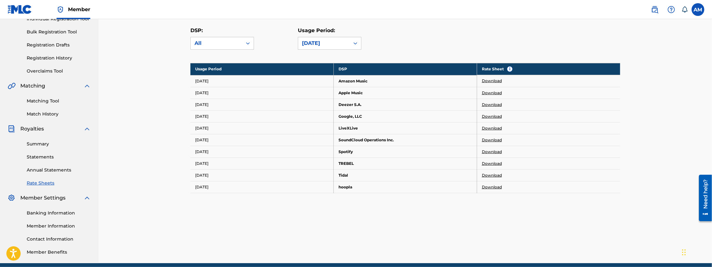
click at [488, 115] on link "Download" at bounding box center [492, 116] width 20 height 6
click at [354, 47] on div at bounding box center [355, 42] width 11 height 11
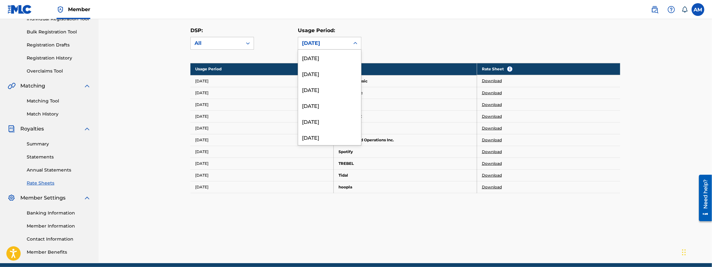
scroll to position [1673, 0]
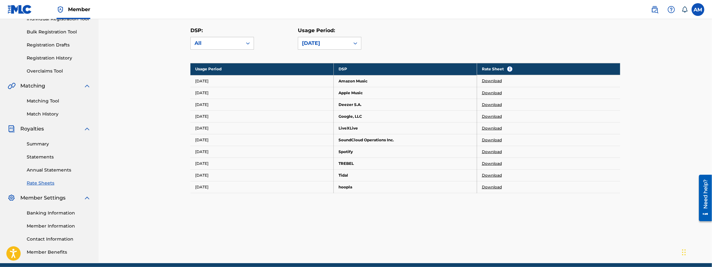
click at [354, 41] on icon at bounding box center [355, 43] width 6 height 6
click at [487, 126] on link "Download" at bounding box center [492, 128] width 20 height 6
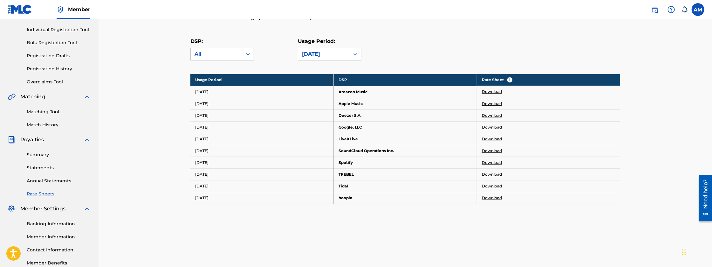
click at [326, 60] on div "DSP: All Usage Period: April 2016" at bounding box center [405, 51] width 430 height 29
click at [328, 57] on div "[DATE]" at bounding box center [324, 54] width 44 height 8
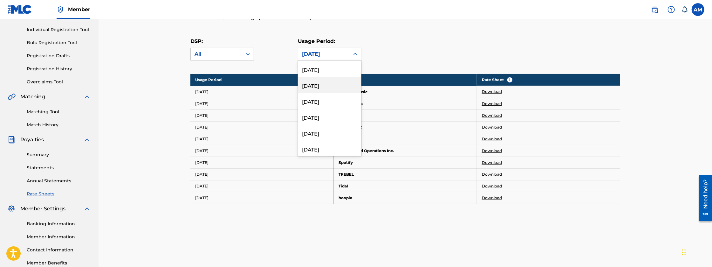
scroll to position [1450, 0]
click at [433, 75] on th "DSP" at bounding box center [405, 80] width 143 height 12
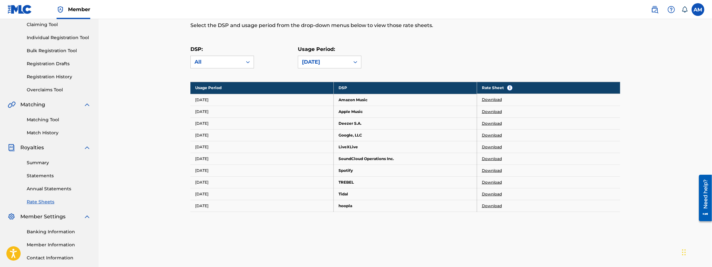
scroll to position [77, 0]
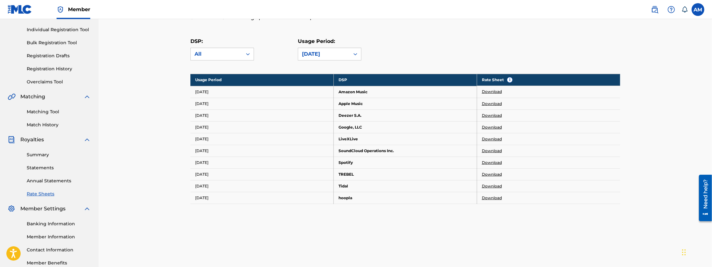
click at [39, 154] on link "Summary" at bounding box center [59, 154] width 64 height 7
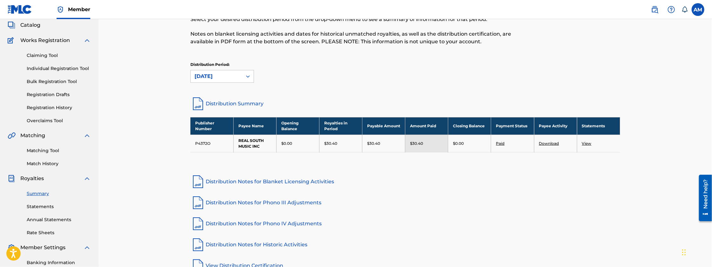
scroll to position [42, 0]
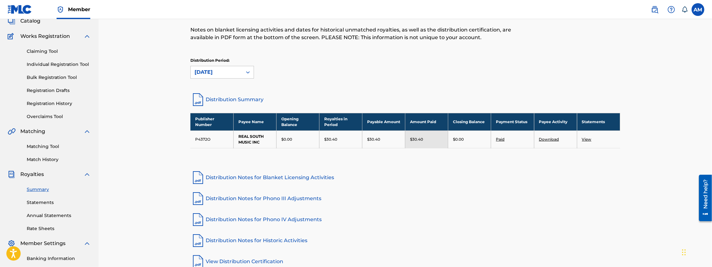
click at [221, 96] on link "Distribution Summary" at bounding box center [405, 99] width 430 height 15
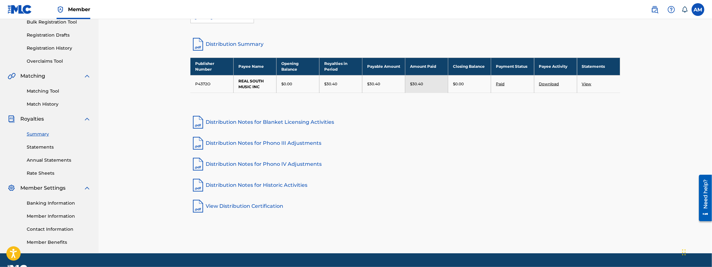
scroll to position [106, 0]
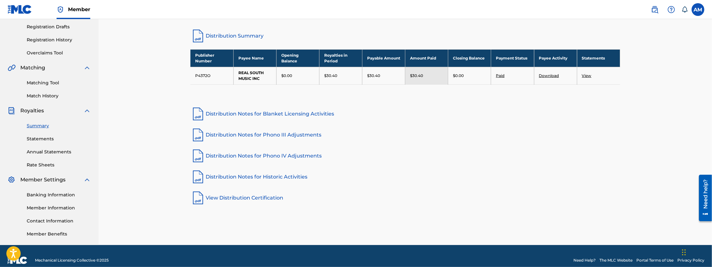
click at [242, 196] on link "View Distribution Certification" at bounding box center [405, 197] width 430 height 15
click at [251, 196] on link "View Distribution Certification" at bounding box center [405, 197] width 430 height 15
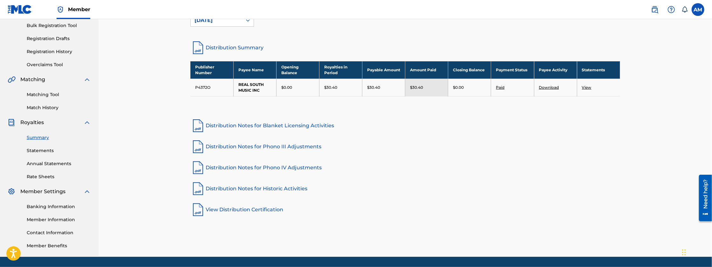
scroll to position [93, 0]
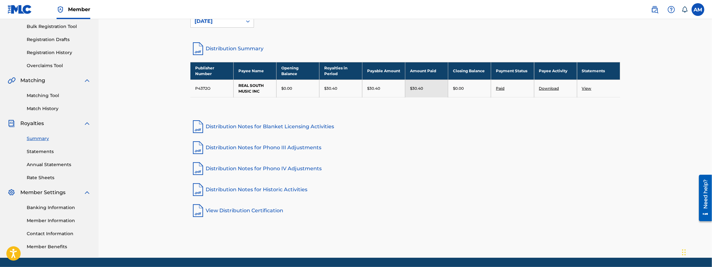
click at [252, 125] on link "Distribution Notes for Blanket Licensing Activities" at bounding box center [405, 126] width 430 height 15
click at [41, 178] on link "Rate Sheets" at bounding box center [59, 177] width 64 height 7
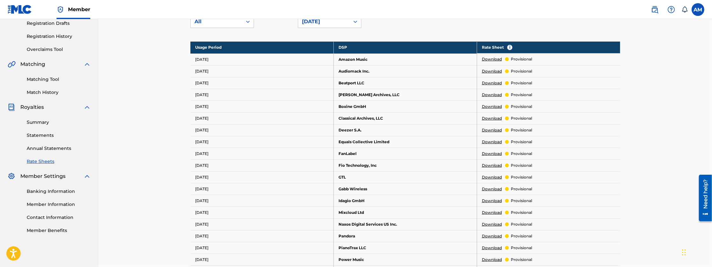
scroll to position [106, 0]
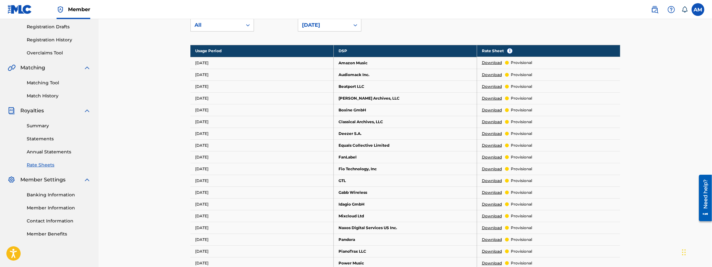
click at [38, 125] on link "Summary" at bounding box center [59, 125] width 64 height 7
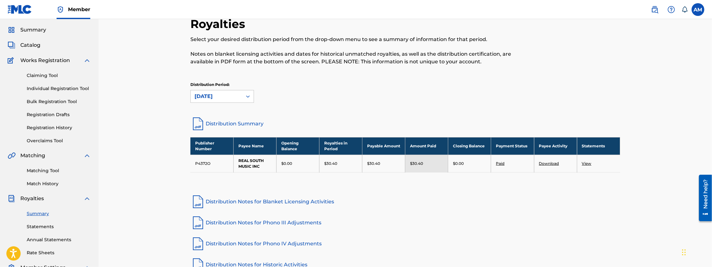
scroll to position [21, 0]
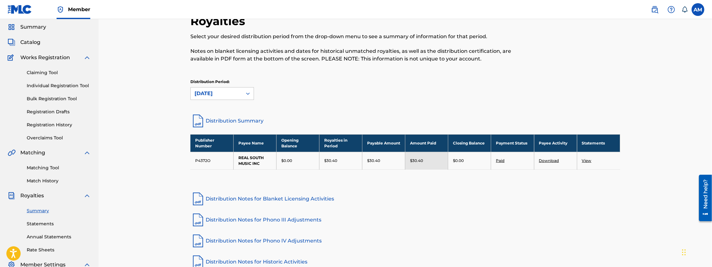
click at [44, 237] on link "Annual Statements" at bounding box center [59, 236] width 64 height 7
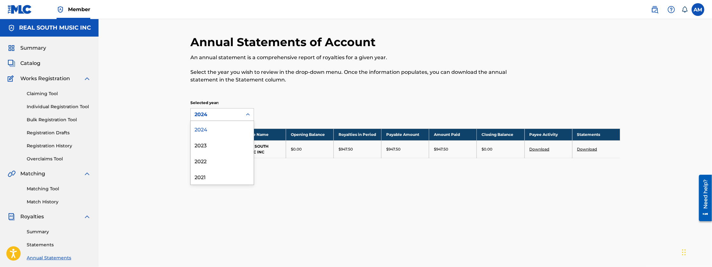
click at [211, 116] on div "2024" at bounding box center [216, 115] width 44 height 8
click at [143, 174] on div "Annual Statements of Account An annual statement is a comprehensive report of r…" at bounding box center [405, 184] width 613 height 331
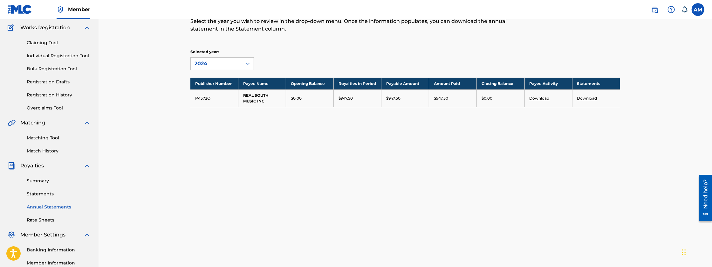
scroll to position [53, 0]
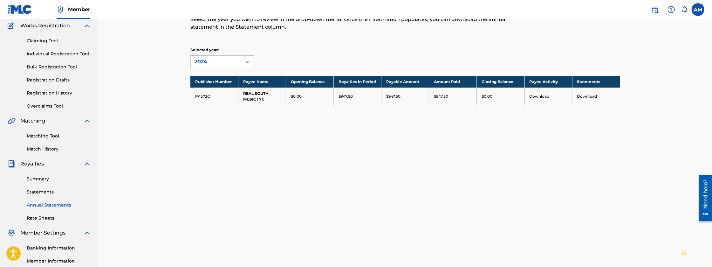
click at [37, 178] on link "Summary" at bounding box center [59, 178] width 64 height 7
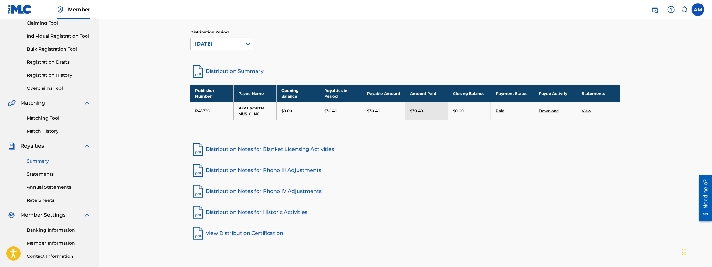
scroll to position [74, 0]
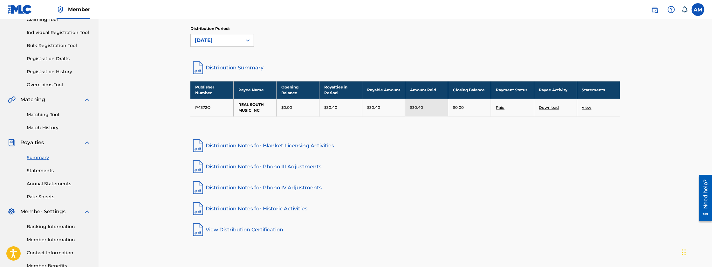
click at [50, 185] on link "Annual Statements" at bounding box center [59, 183] width 64 height 7
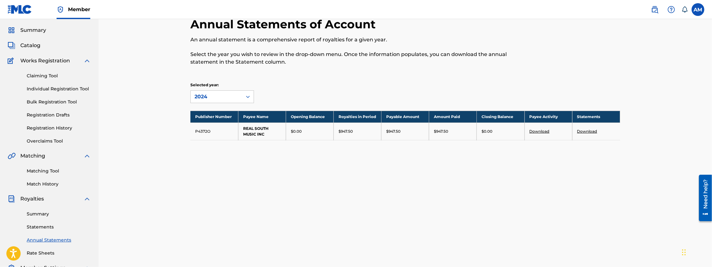
scroll to position [21, 0]
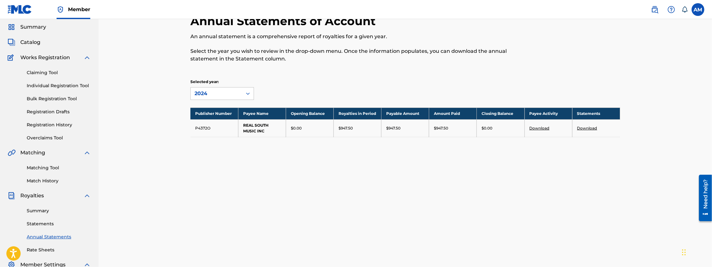
click at [42, 223] on link "Statements" at bounding box center [59, 223] width 64 height 7
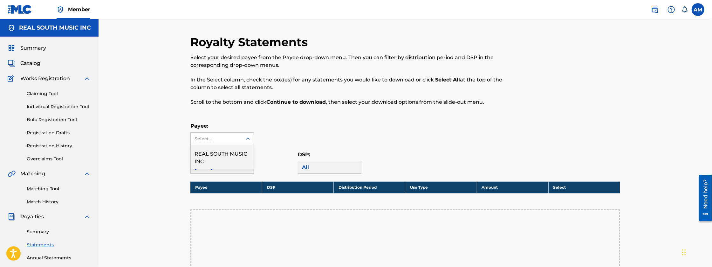
click at [232, 142] on div "Select..." at bounding box center [216, 139] width 51 height 12
click at [213, 156] on div "REAL SOUTH MUSIC INC" at bounding box center [222, 157] width 63 height 24
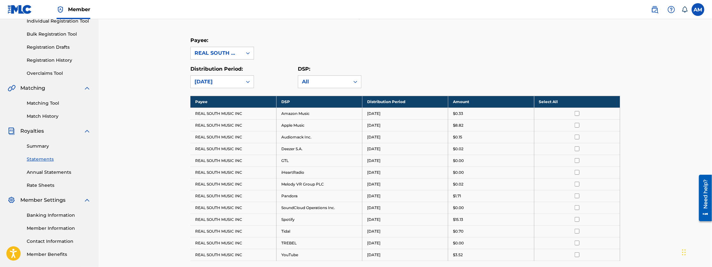
scroll to position [85, 0]
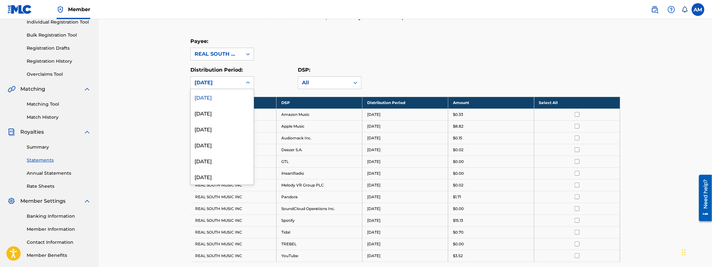
click at [231, 87] on div "August 2025" at bounding box center [216, 83] width 51 height 12
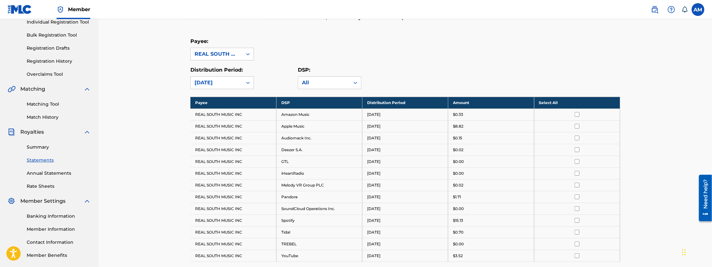
click at [231, 87] on div "August 2025" at bounding box center [216, 83] width 51 height 12
click at [42, 145] on link "Summary" at bounding box center [59, 147] width 64 height 7
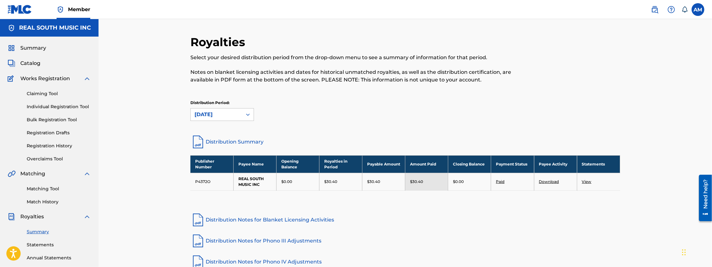
click at [697, 9] on label at bounding box center [697, 9] width 13 height 13
click at [698, 10] on input "AM Anthony Martin Jr. darealjaetrilla@gmail.com Notification Preferences Profil…" at bounding box center [698, 10] width 0 height 0
click at [636, 90] on p "Log out" at bounding box center [636, 90] width 15 height 6
click at [698, 10] on input "AM Anthony Martin Jr. darealjaetrilla@gmail.com Notification Preferences Profil…" at bounding box center [698, 10] width 0 height 0
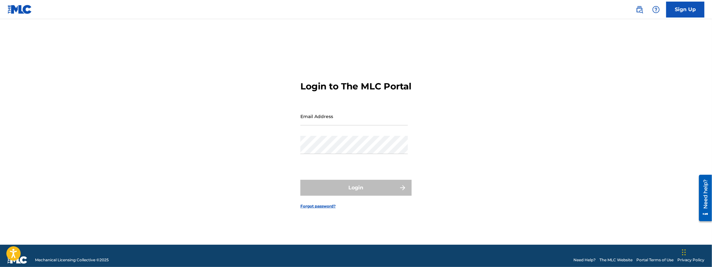
type input "jaetrillabooking@gmail.com"
